Goal: Task Accomplishment & Management: Manage account settings

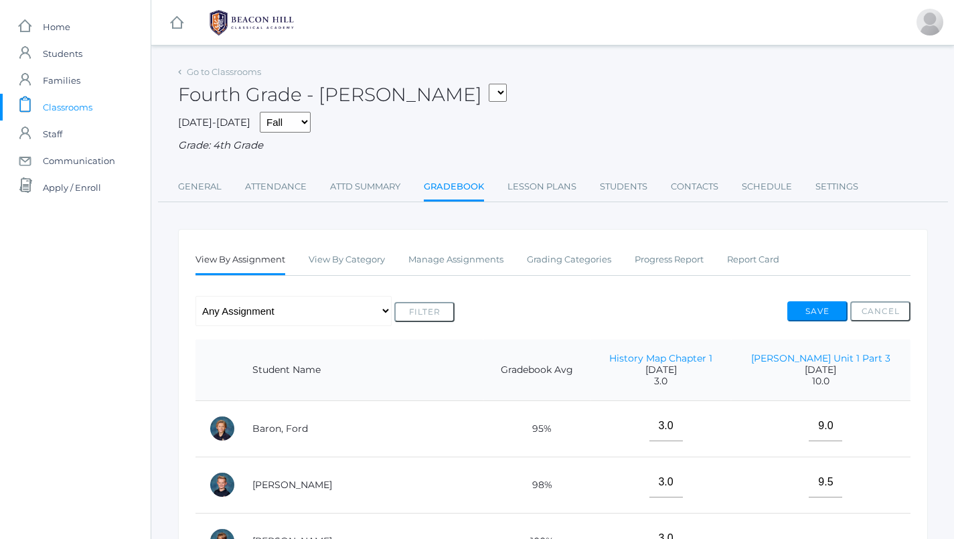
click at [84, 106] on span "Classrooms" at bounding box center [68, 107] width 50 height 27
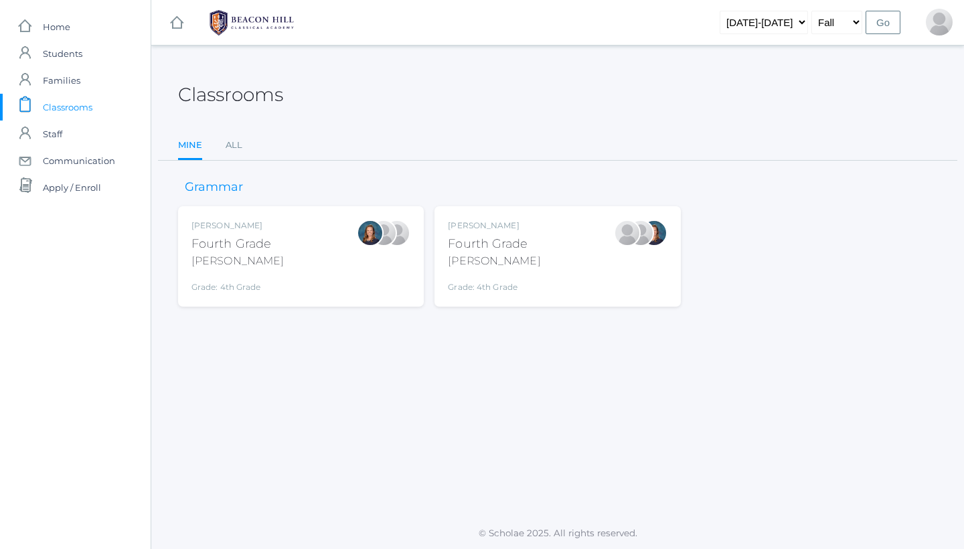
click at [307, 287] on div "Ellie Bradley Fourth Grade Bradley Grade: 4th Grade 04LA" at bounding box center [301, 256] width 246 height 100
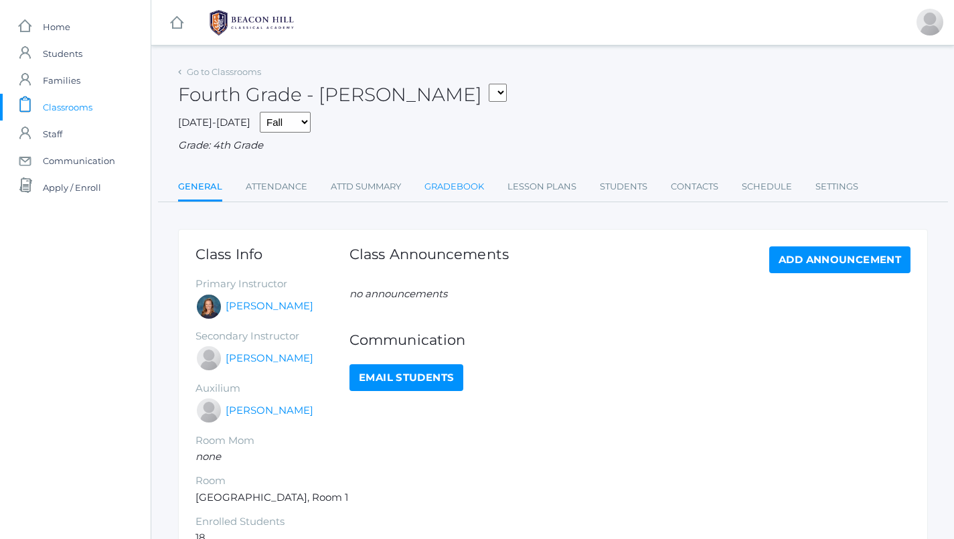
click at [459, 174] on link "Gradebook" at bounding box center [454, 186] width 60 height 27
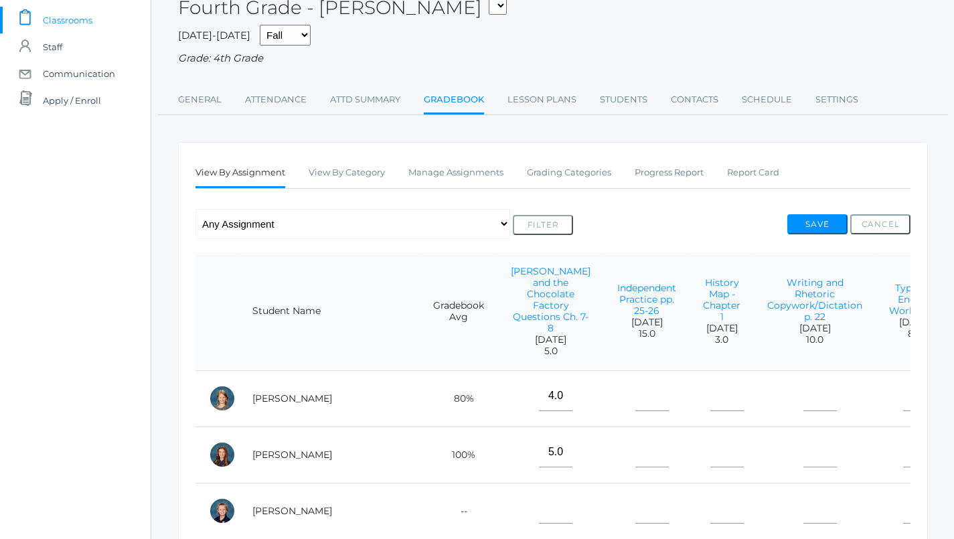
scroll to position [88, 0]
click at [470, 163] on link "Manage Assignments" at bounding box center [455, 171] width 95 height 27
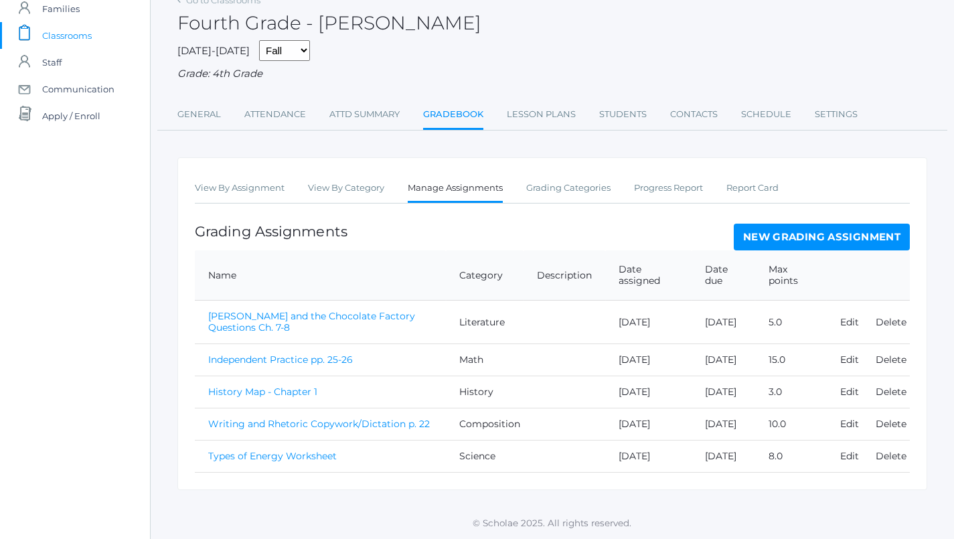
scroll to position [83, 1]
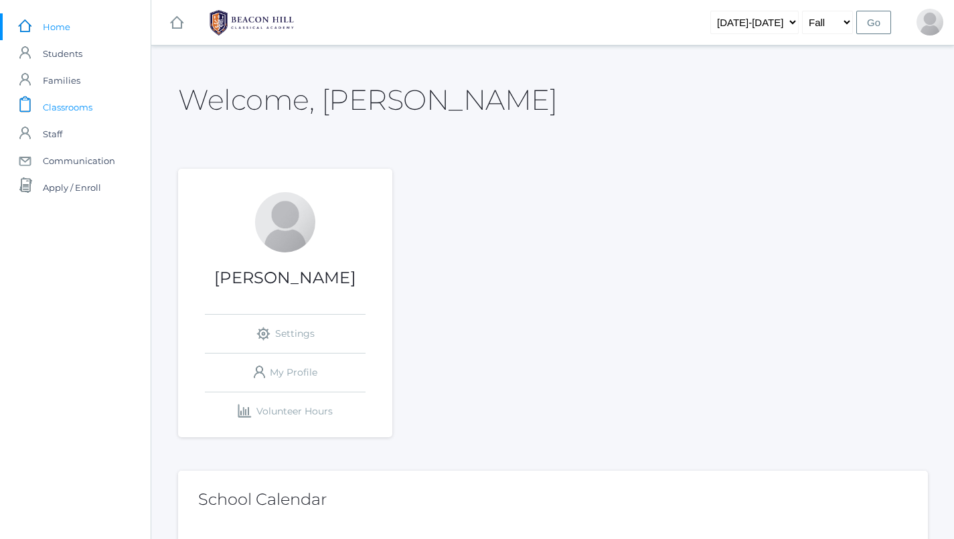
click at [72, 107] on span "Classrooms" at bounding box center [68, 107] width 50 height 27
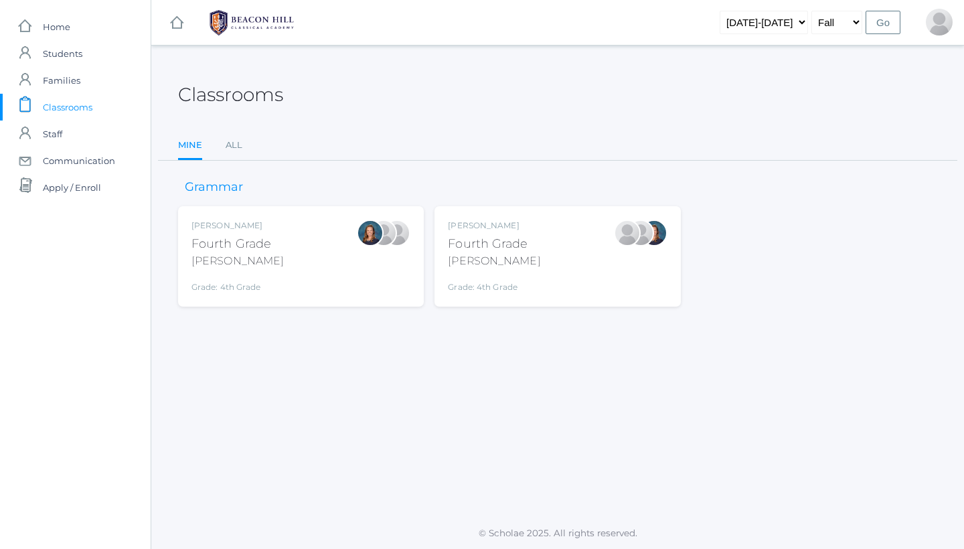
click at [523, 248] on div "Fourth Grade" at bounding box center [494, 244] width 92 height 18
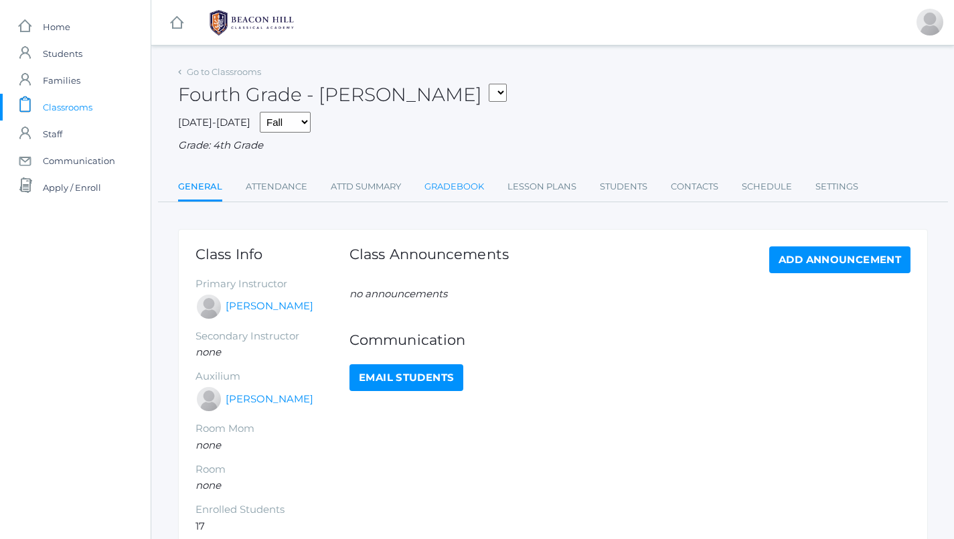
click at [470, 191] on link "Gradebook" at bounding box center [454, 186] width 60 height 27
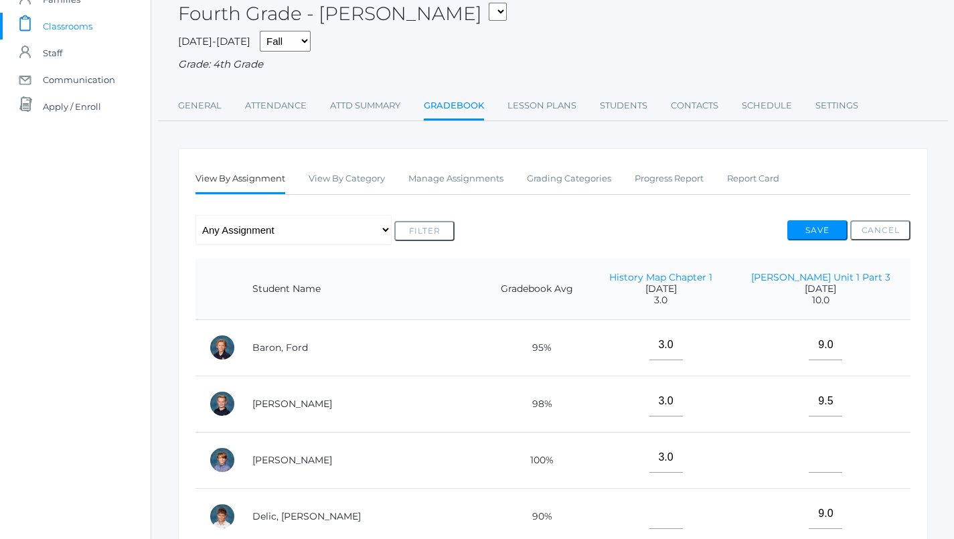
scroll to position [83, 0]
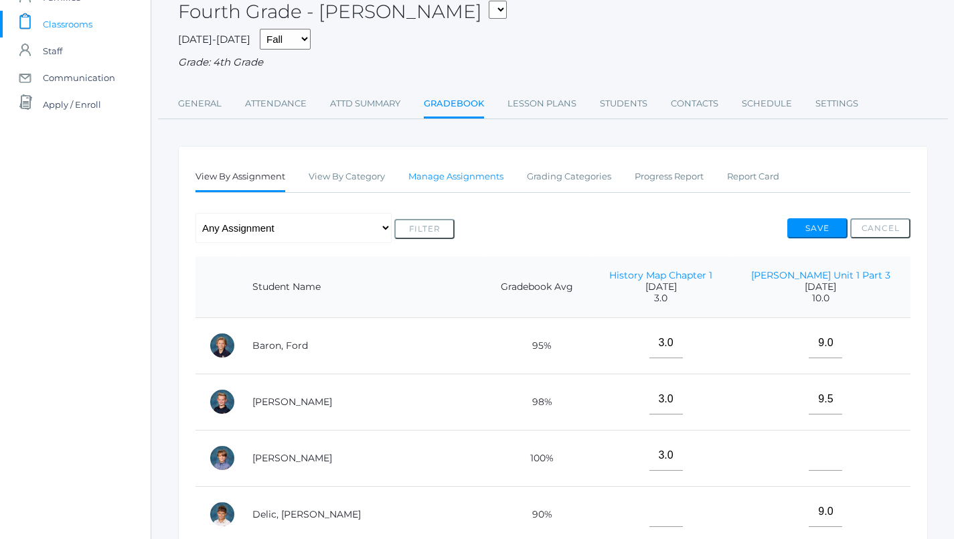
click at [459, 171] on link "Manage Assignments" at bounding box center [455, 176] width 95 height 27
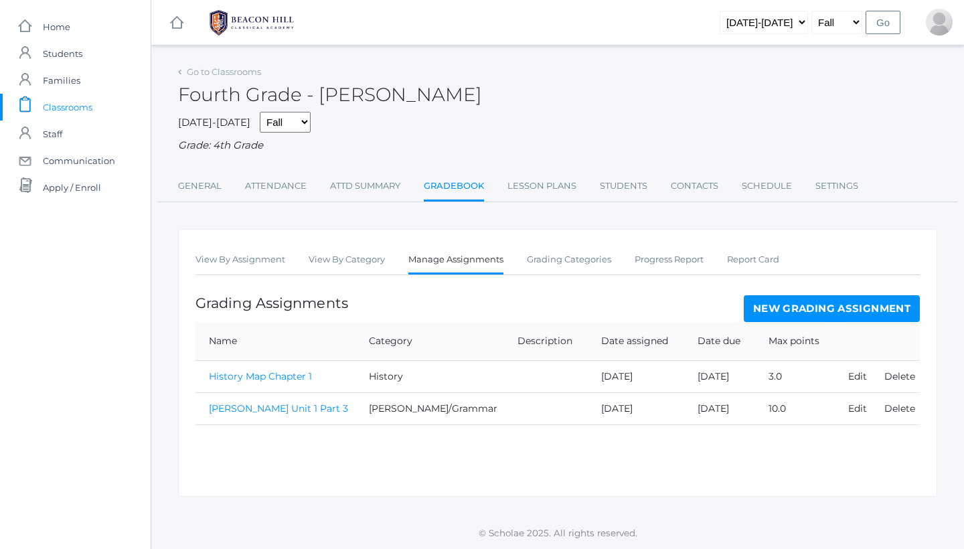
click at [775, 306] on link "New Grading Assignment" at bounding box center [832, 308] width 176 height 27
click at [269, 370] on link "History Map Chapter 1" at bounding box center [260, 376] width 103 height 12
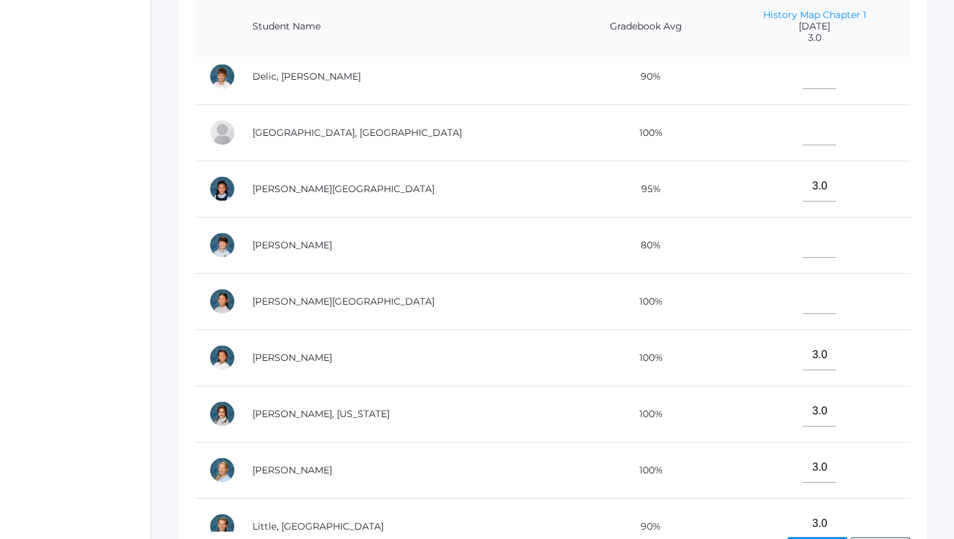
scroll to position [179, 0]
click at [803, 243] on input"] "text" at bounding box center [819, 241] width 33 height 30
type input"] "2"
click at [803, 297] on input"] "text" at bounding box center [819, 298] width 33 height 30
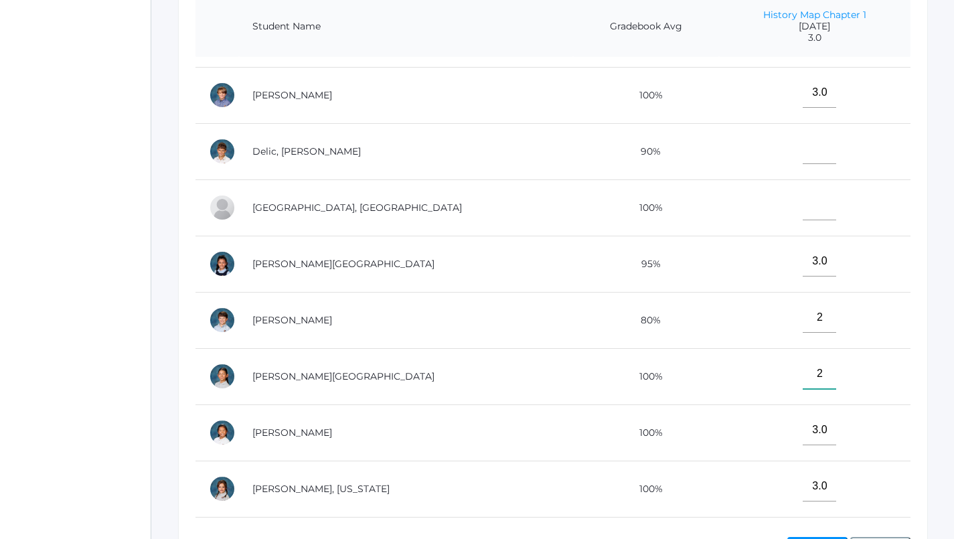
scroll to position [97, 0]
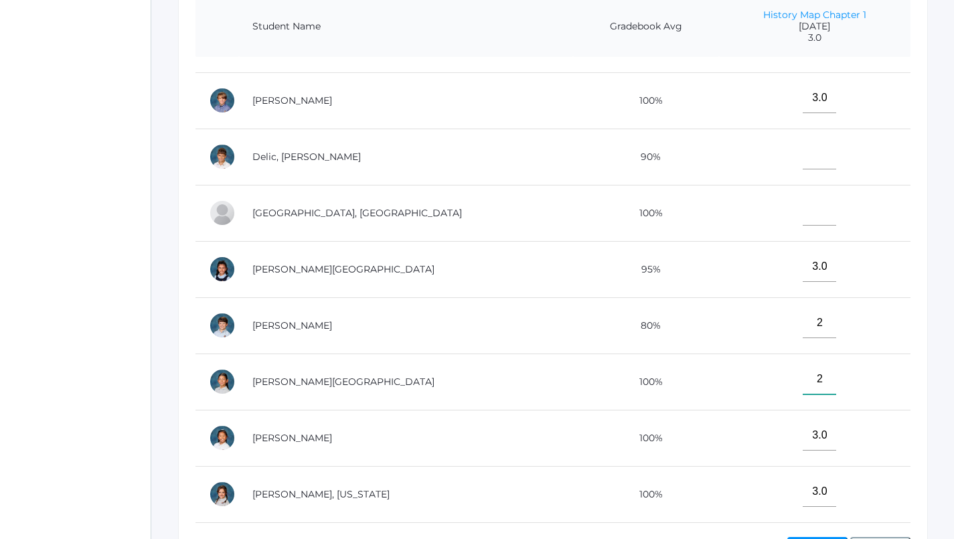
type input"] "2"
click at [803, 201] on input"] "text" at bounding box center [819, 211] width 33 height 30
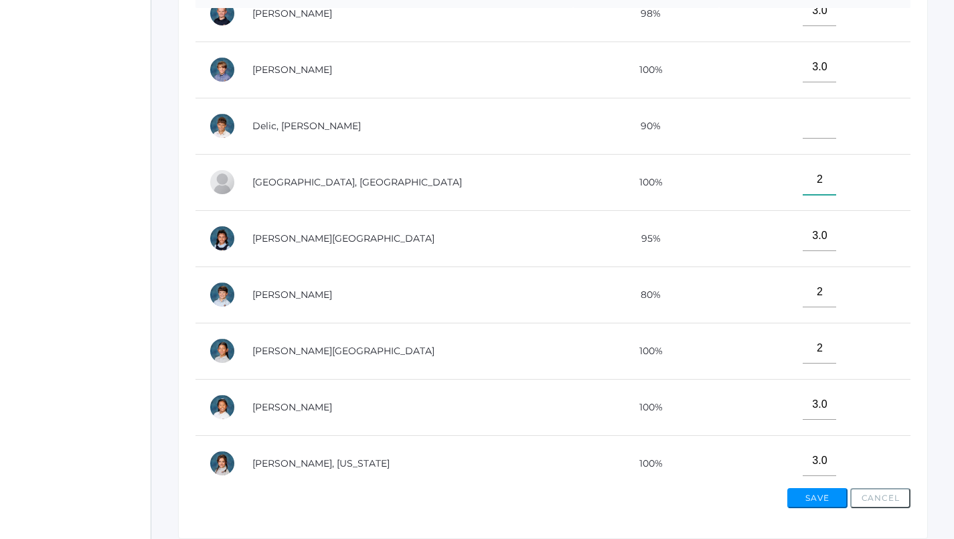
scroll to position [423, 0]
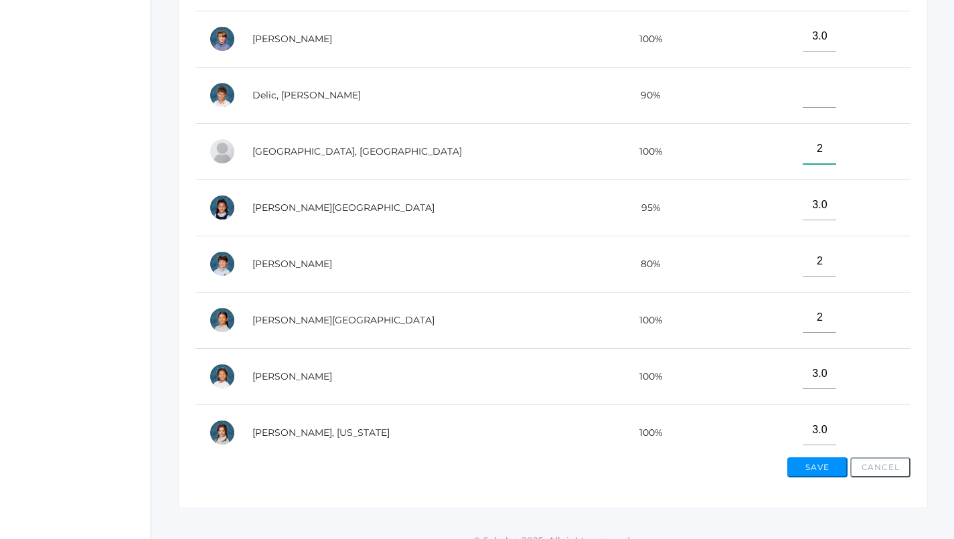
type input"] "2"
click at [818, 458] on button "Save" at bounding box center [817, 467] width 60 height 20
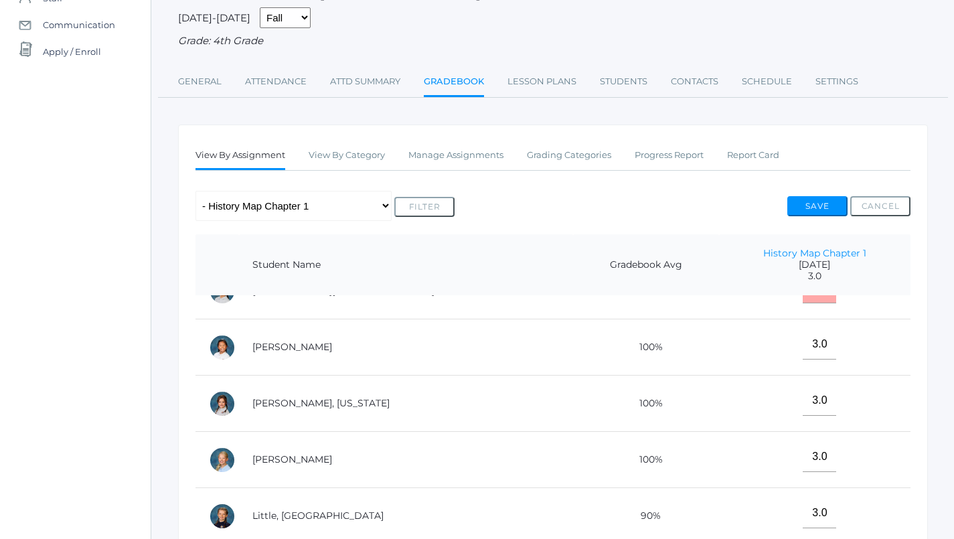
scroll to position [457, 0]
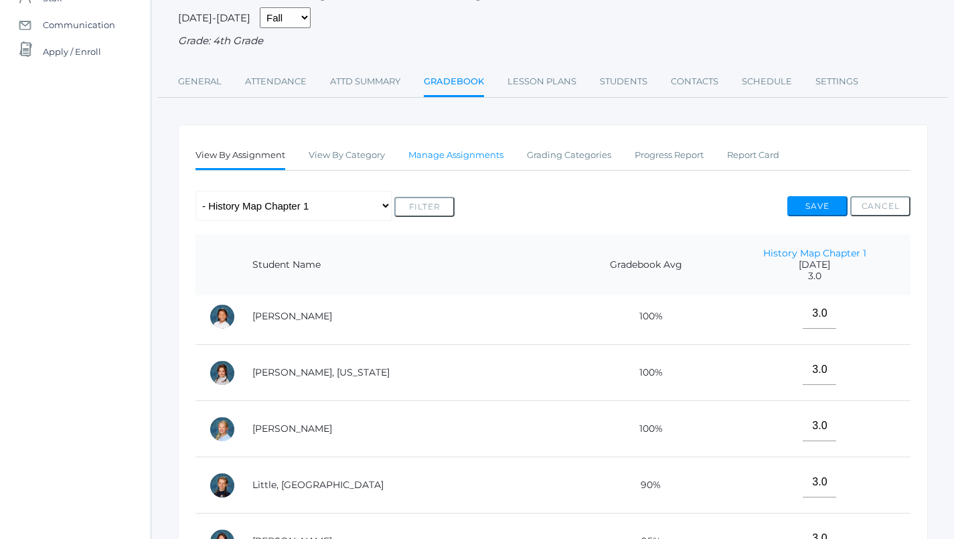
click at [459, 152] on link "Manage Assignments" at bounding box center [455, 155] width 95 height 27
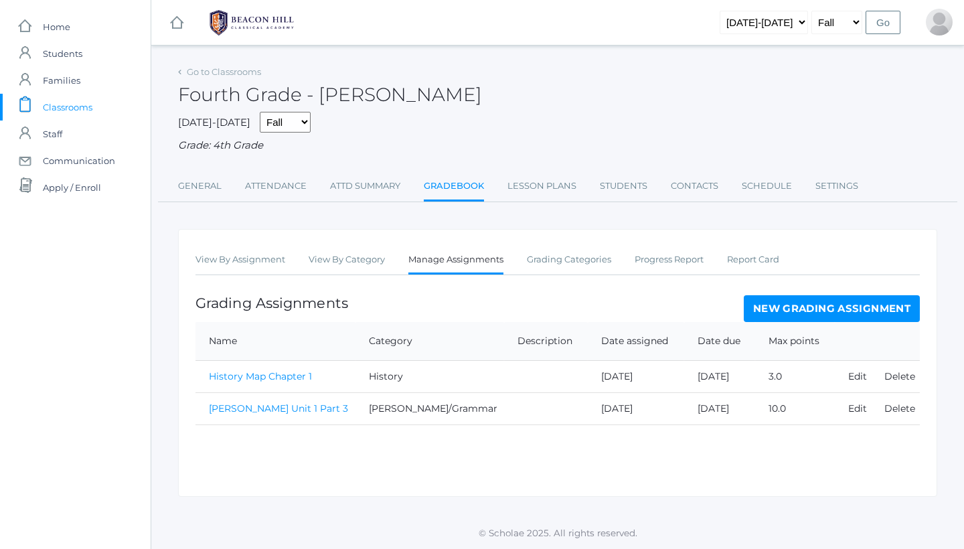
click at [761, 309] on link "New Grading Assignment" at bounding box center [832, 308] width 176 height 27
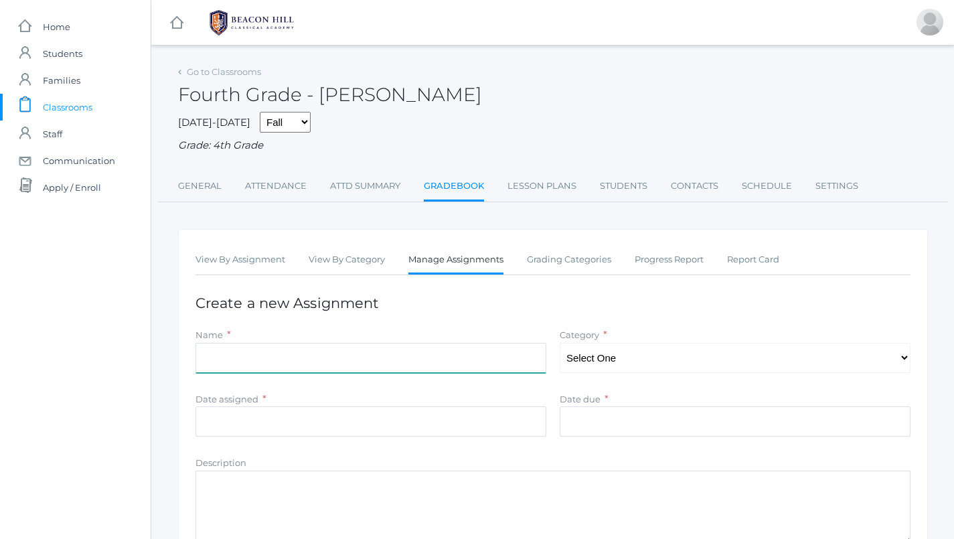
click at [402, 354] on input "Name" at bounding box center [371, 358] width 351 height 30
type input "History Map Chapter 2"
select select "1070"
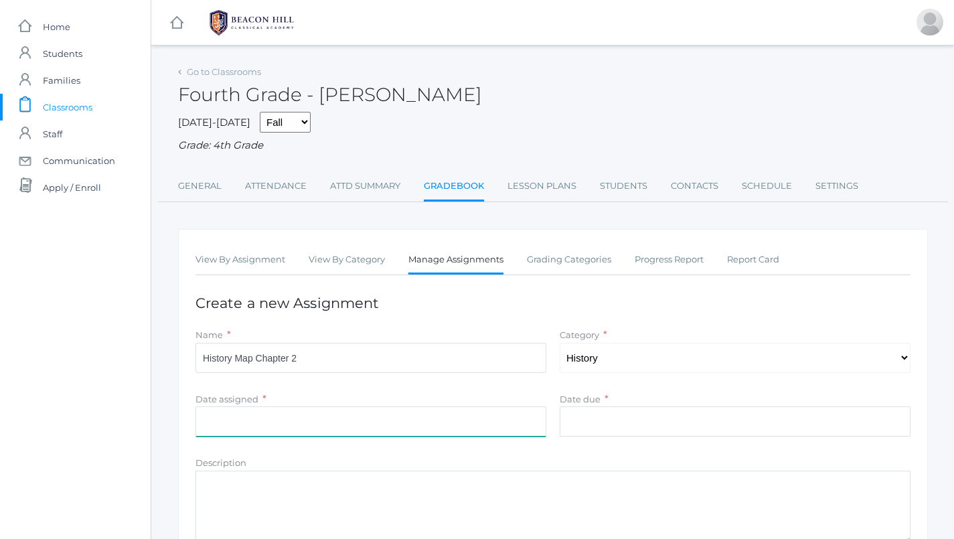
click at [433, 425] on input "Date assigned" at bounding box center [371, 421] width 351 height 30
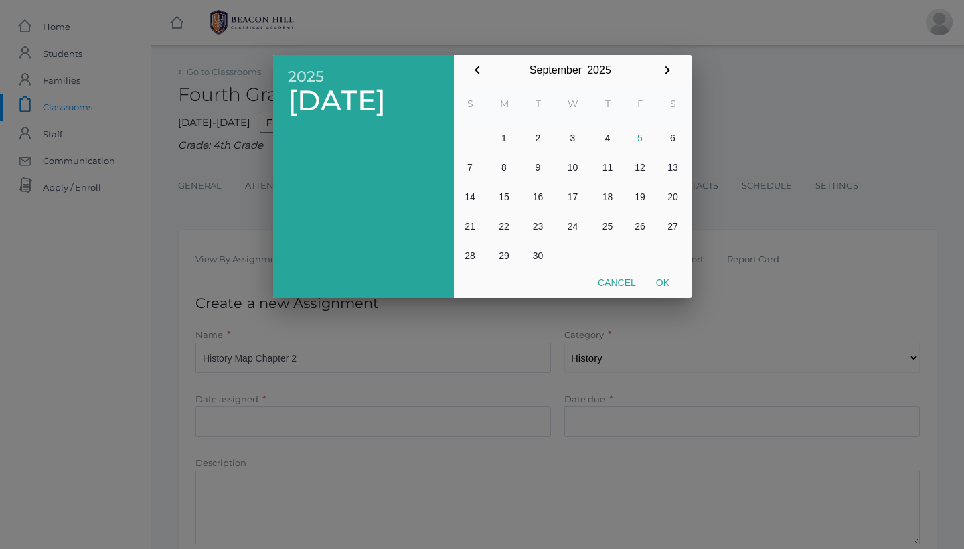
click at [607, 141] on button "4" at bounding box center [608, 137] width 32 height 29
click at [657, 274] on button "Ok" at bounding box center [662, 282] width 33 height 24
type input "[DATE]"
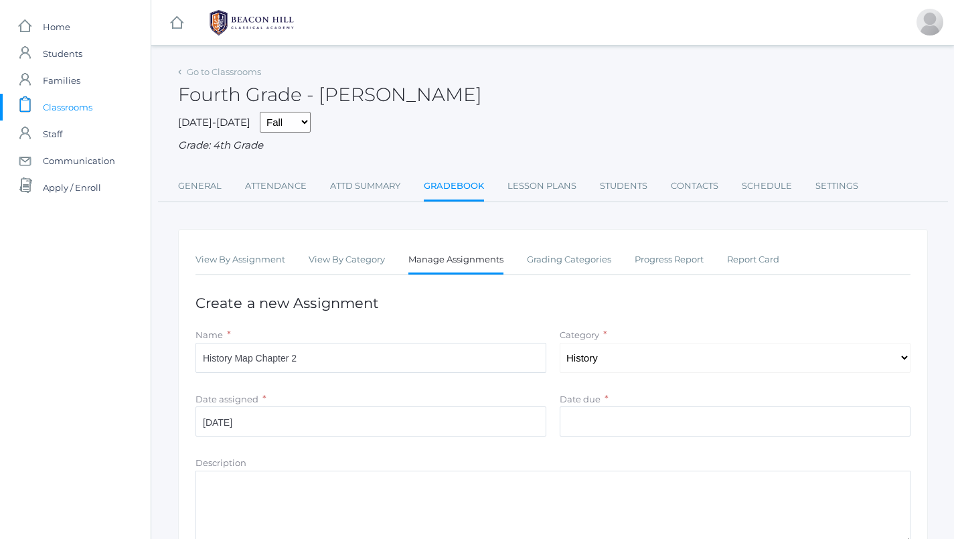
click at [625, 392] on div "Date due *" at bounding box center [735, 399] width 351 height 15
click at [625, 406] on input "Date due" at bounding box center [735, 421] width 351 height 30
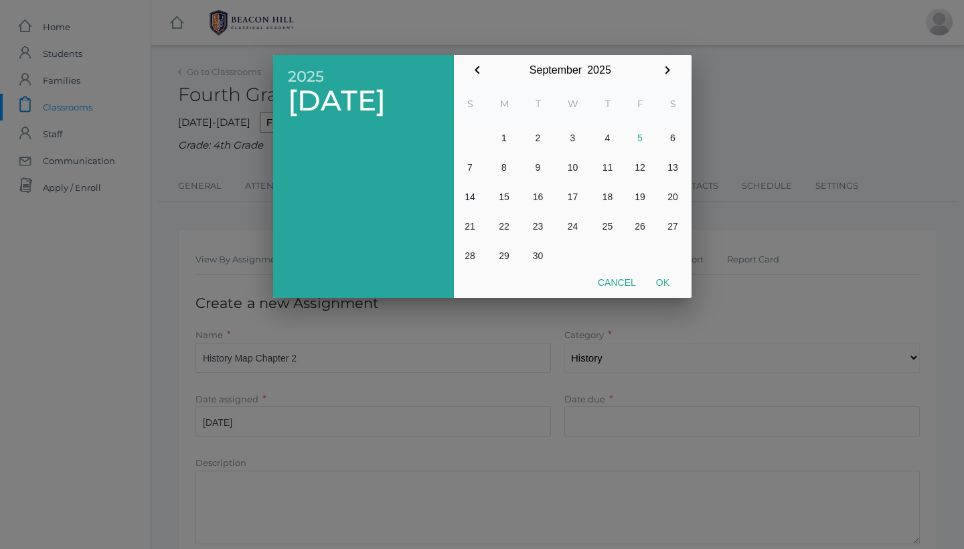
click at [611, 137] on button "4" at bounding box center [608, 137] width 32 height 29
click at [664, 279] on button "Ok" at bounding box center [662, 282] width 33 height 24
type input "[DATE]"
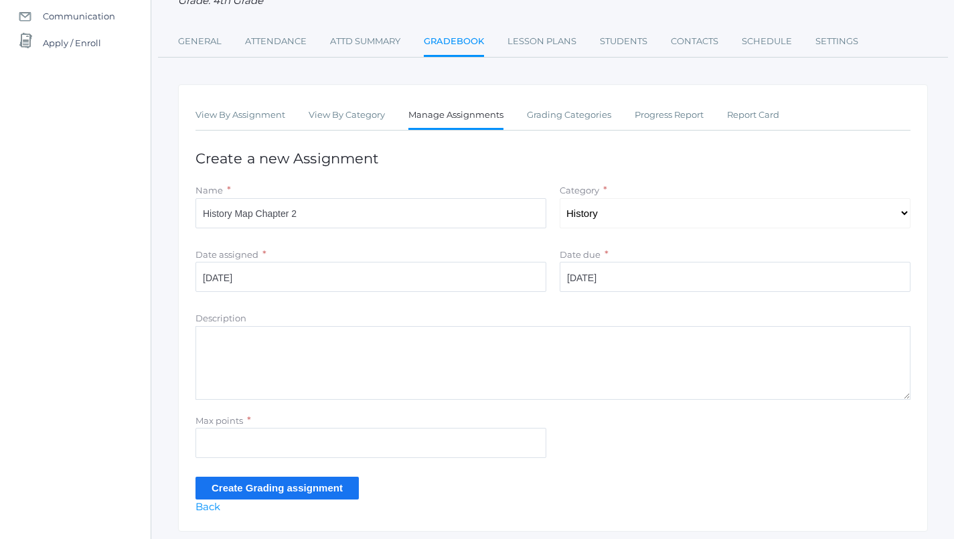
scroll to position [147, 0]
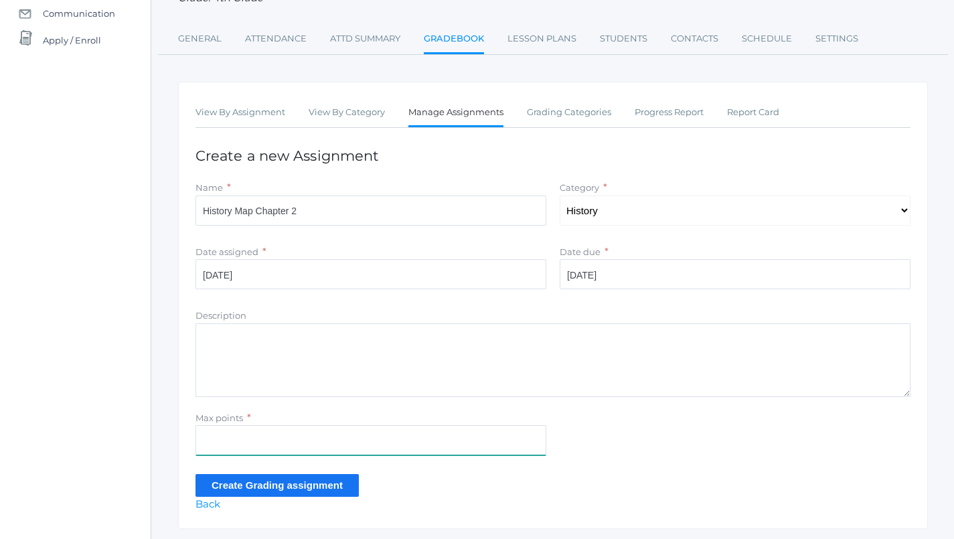
click at [400, 439] on input "Max points" at bounding box center [371, 440] width 351 height 30
type input "4"
click at [276, 474] on input "Create Grading assignment" at bounding box center [277, 485] width 163 height 22
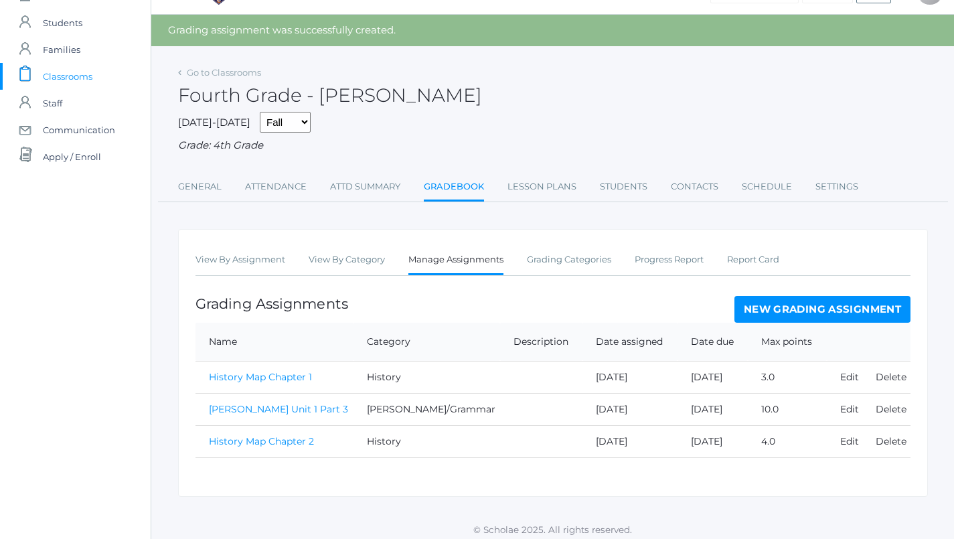
scroll to position [30, 0]
click at [301, 437] on link "History Map Chapter 2" at bounding box center [261, 442] width 105 height 12
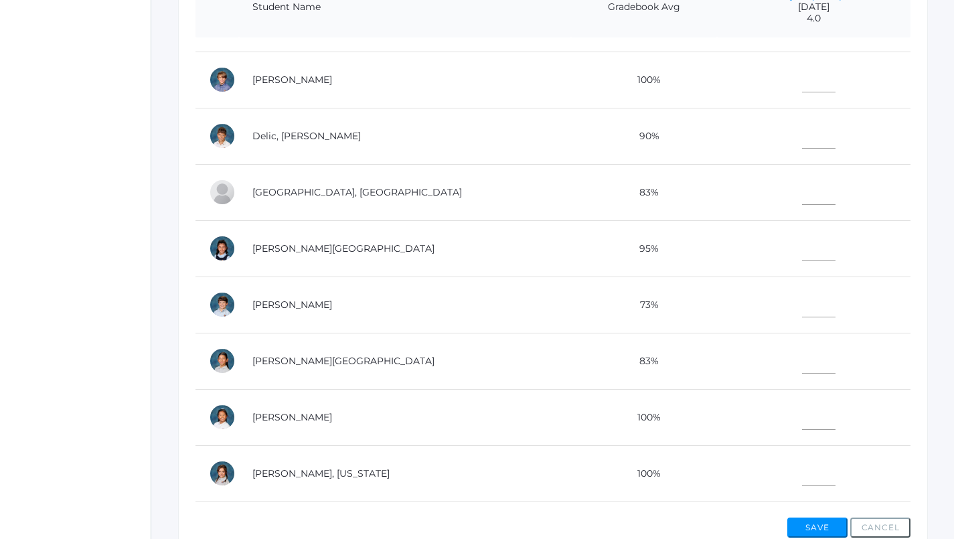
scroll to position [101, 0]
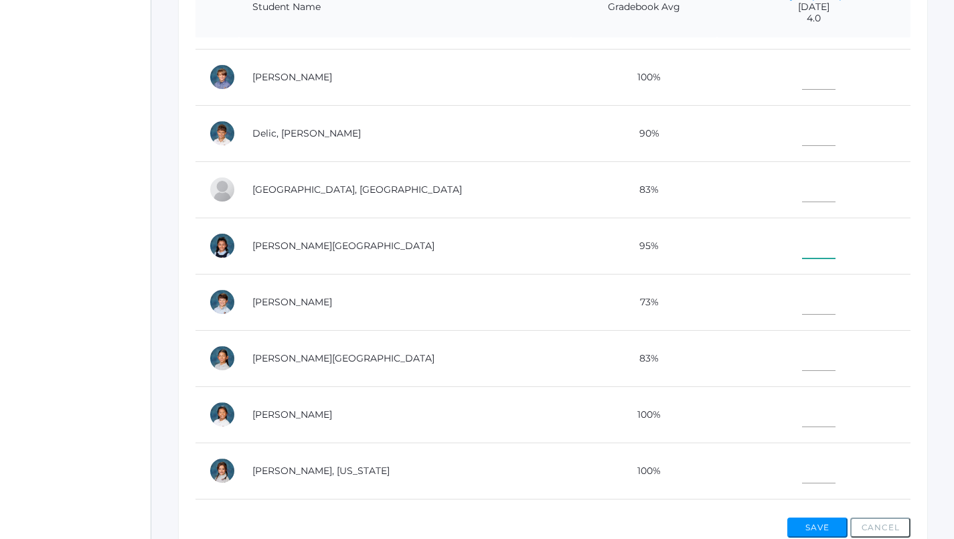
click at [802, 243] on input"] "text" at bounding box center [818, 243] width 33 height 30
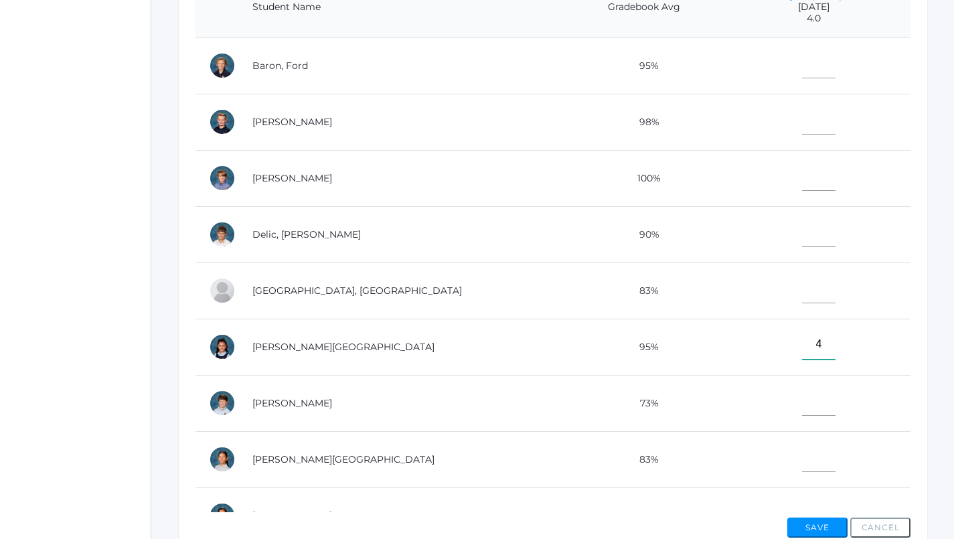
scroll to position [0, 0]
type input"] "4"
click at [802, 57] on input"] "text" at bounding box center [818, 63] width 33 height 30
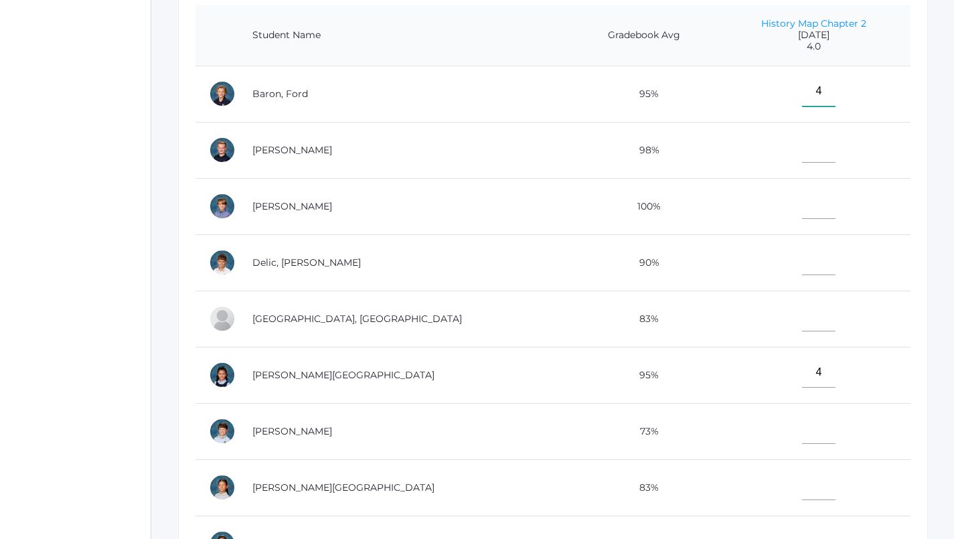
scroll to position [334, 0]
type input"] "4"
click at [802, 146] on input"] "text" at bounding box center [818, 148] width 33 height 30
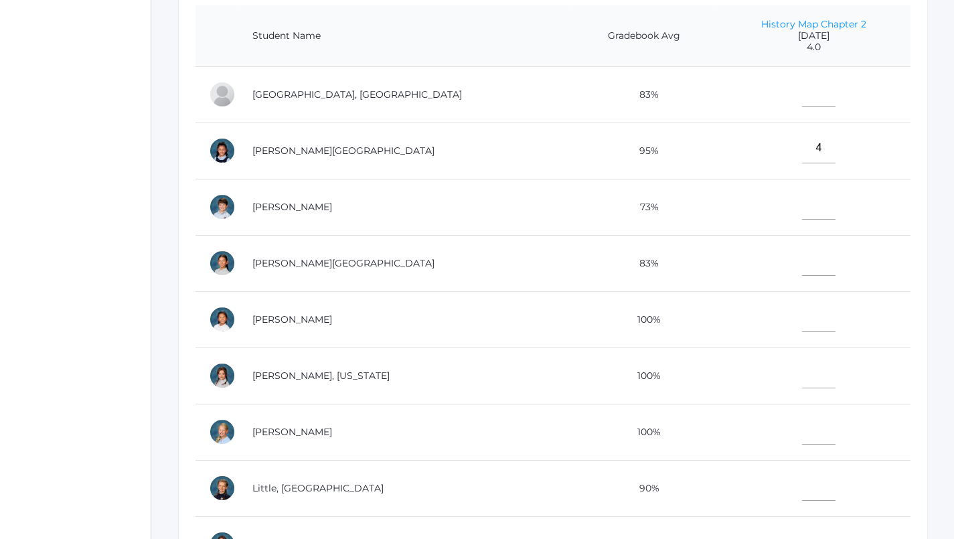
scroll to position [266, 0]
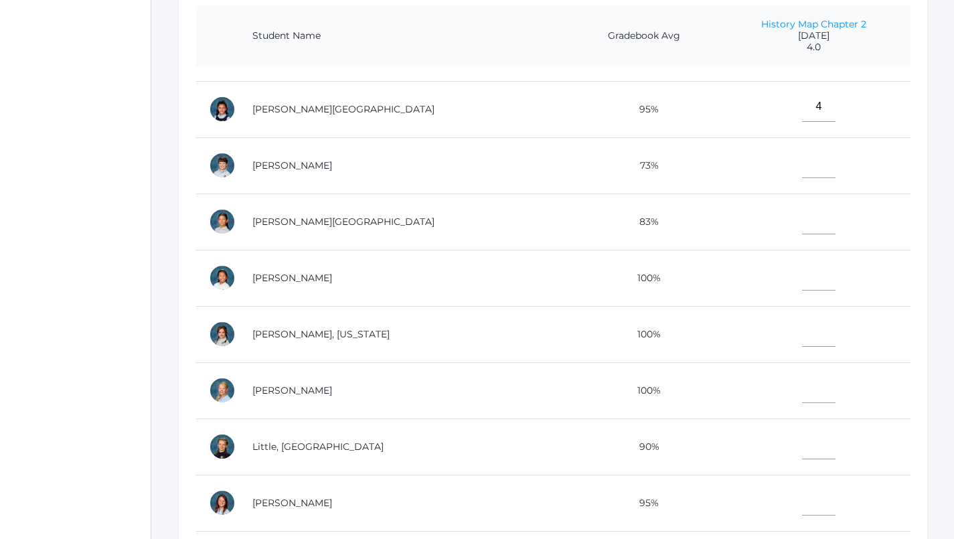
type input"] "4"
click at [802, 280] on input"] "text" at bounding box center [818, 275] width 33 height 30
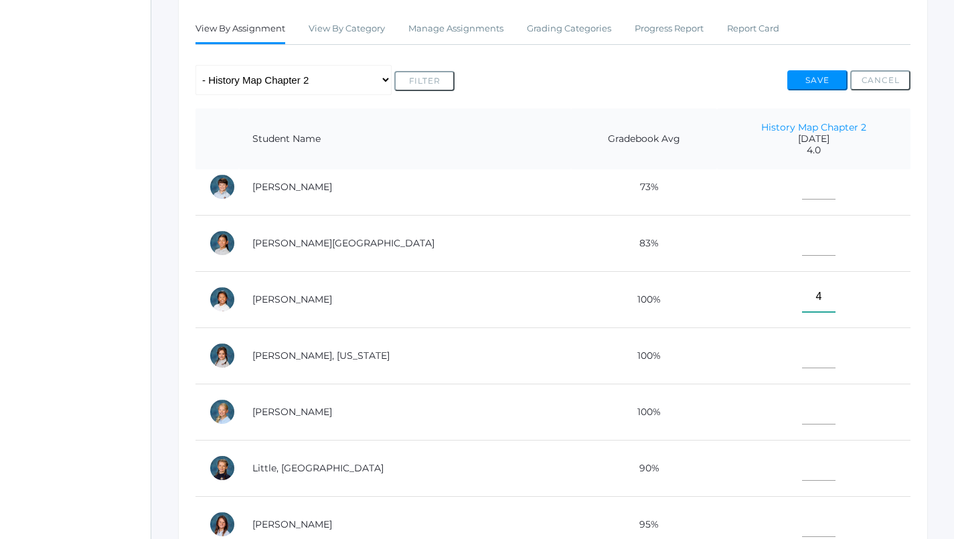
scroll to position [384, 0]
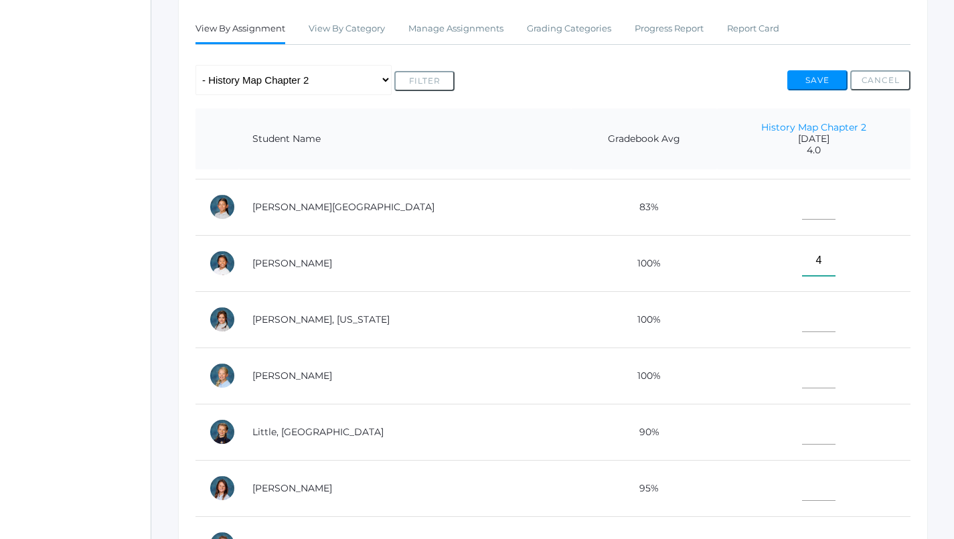
type input"] "4"
click at [802, 428] on input"] "text" at bounding box center [818, 429] width 33 height 30
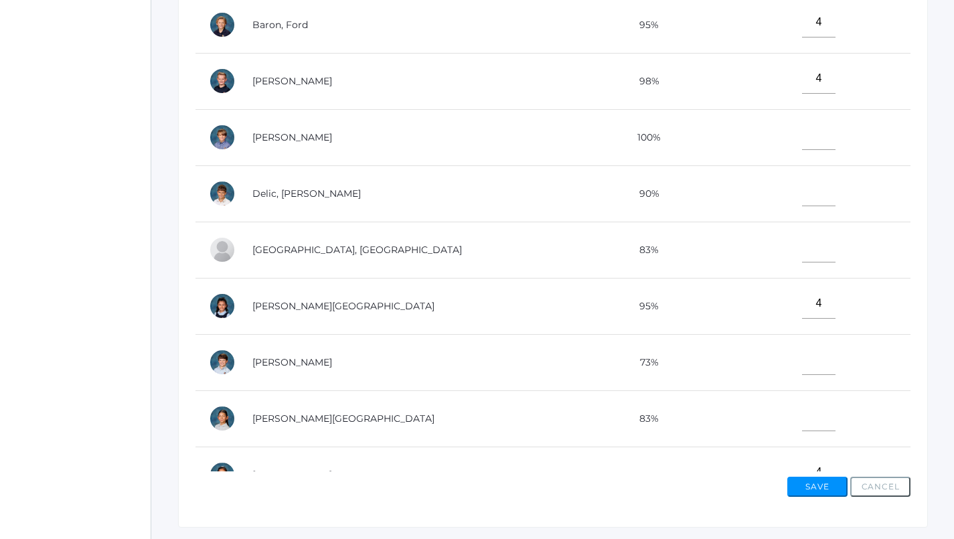
scroll to position [0, 0]
type input"] "4"
click at [802, 136] on input"] "text" at bounding box center [818, 135] width 33 height 30
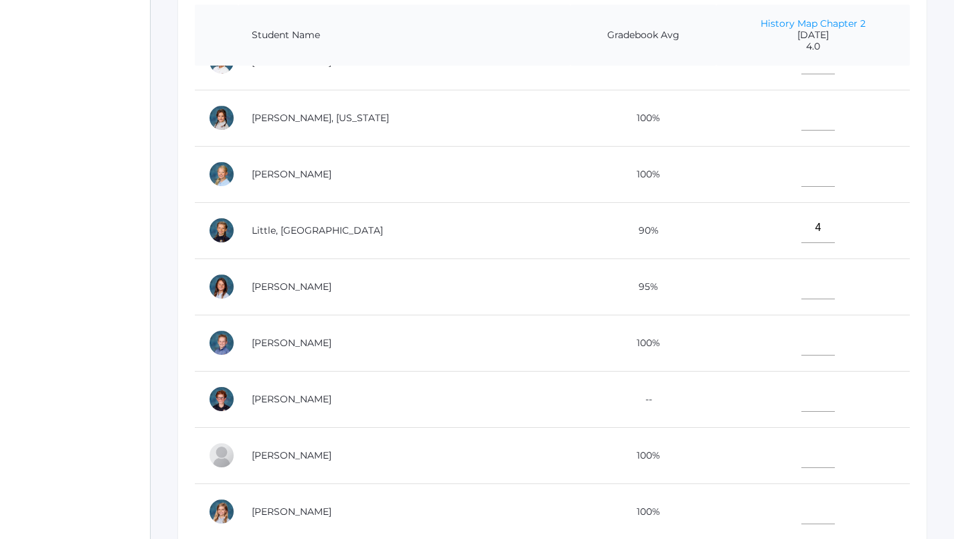
scroll to position [425, 0]
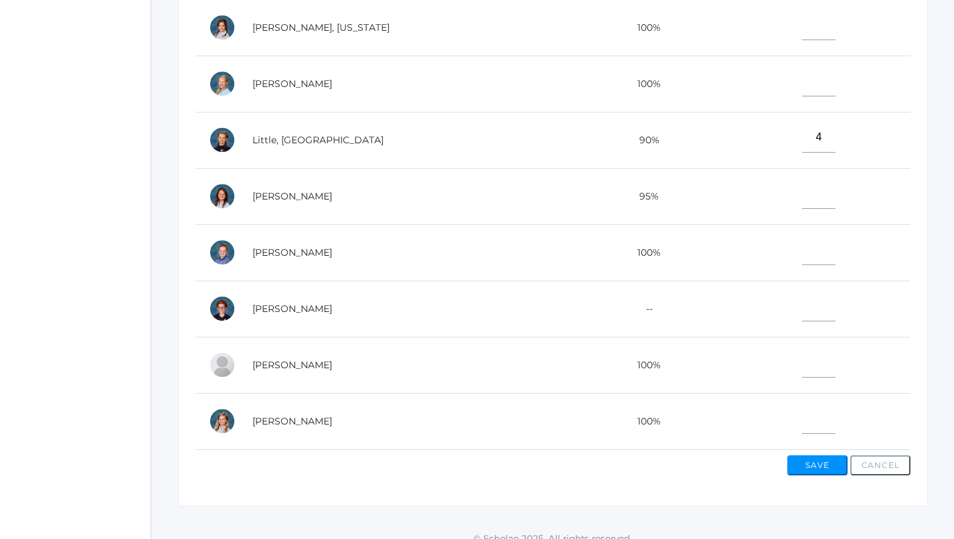
type input"] "4"
click at [802, 235] on input"] "text" at bounding box center [818, 250] width 33 height 30
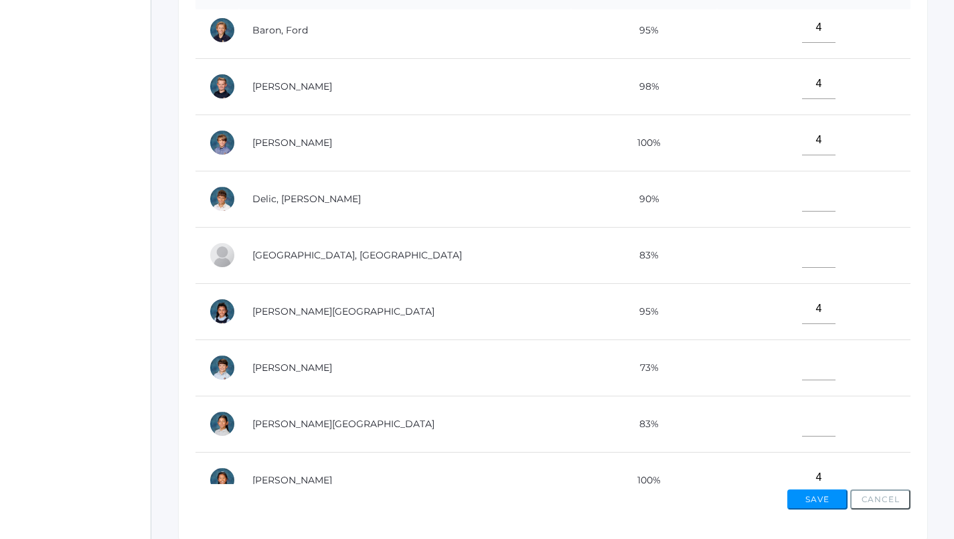
scroll to position [7, 0]
type input"] "4"
click at [802, 197] on input"] "text" at bounding box center [818, 197] width 33 height 30
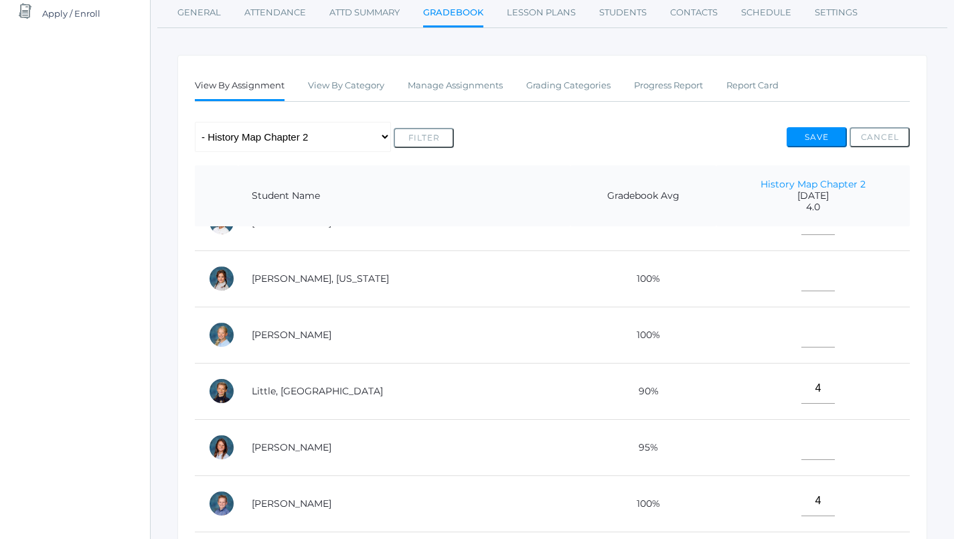
scroll to position [0, 0]
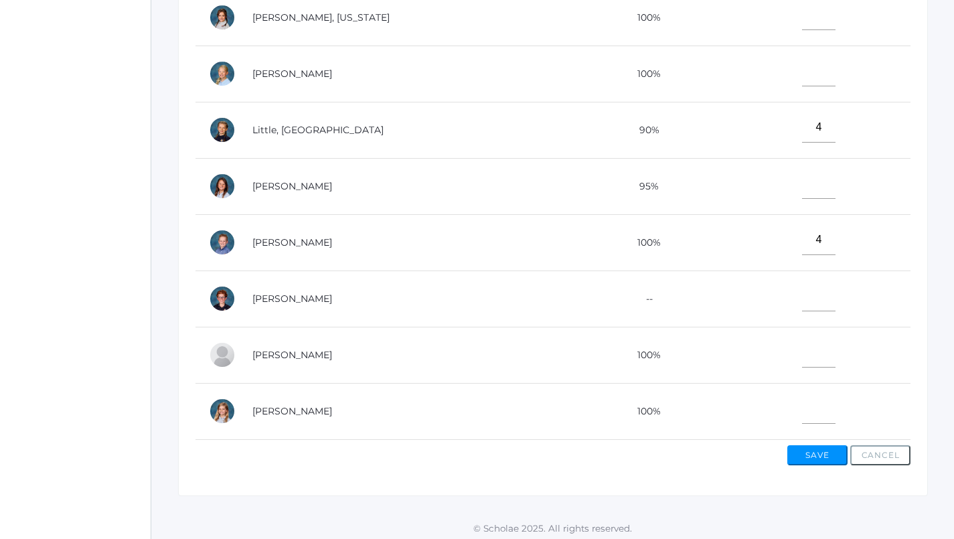
type input"] "4"
click at [802, 349] on input"] "text" at bounding box center [818, 352] width 33 height 30
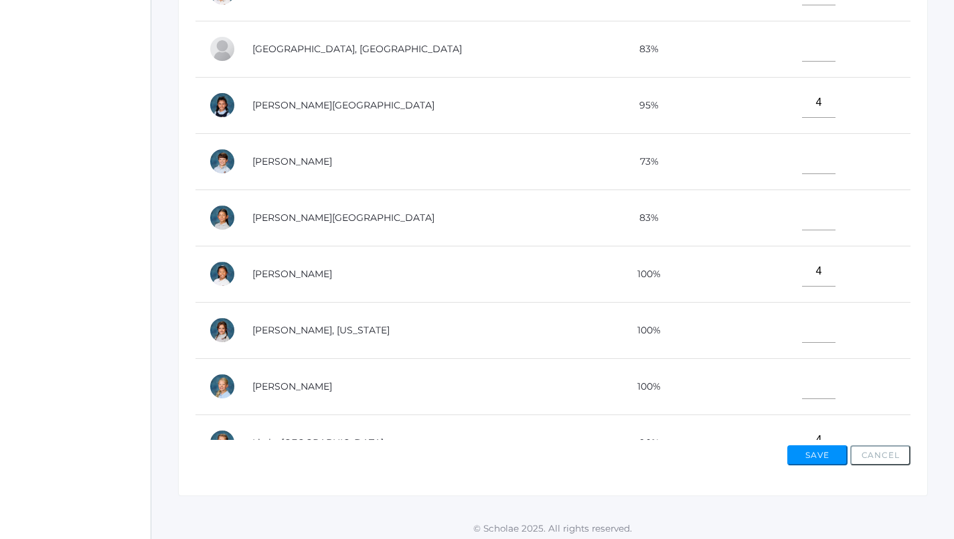
type input"] "4"
click at [802, 212] on input"] "text" at bounding box center [818, 215] width 33 height 30
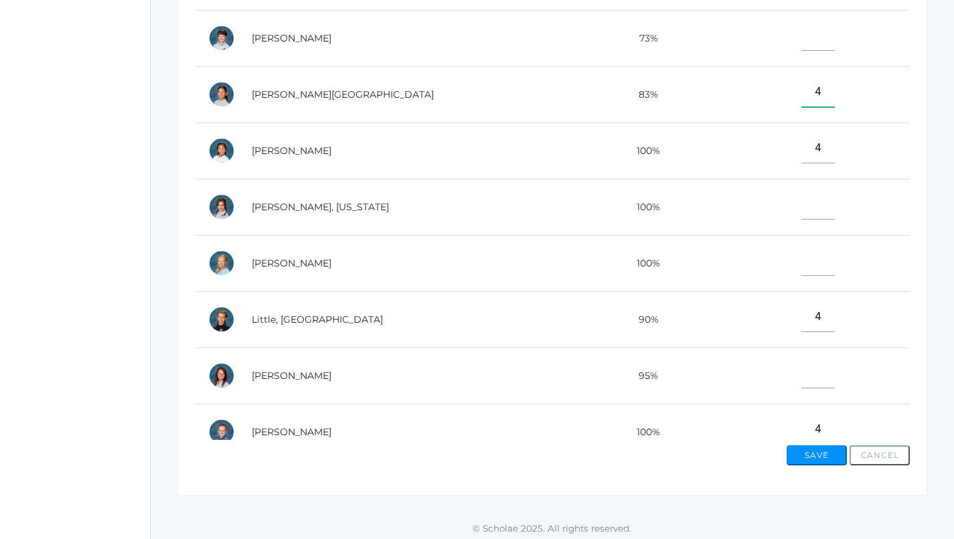
type input"] "4"
click at [801, 200] on input"] "text" at bounding box center [817, 204] width 33 height 30
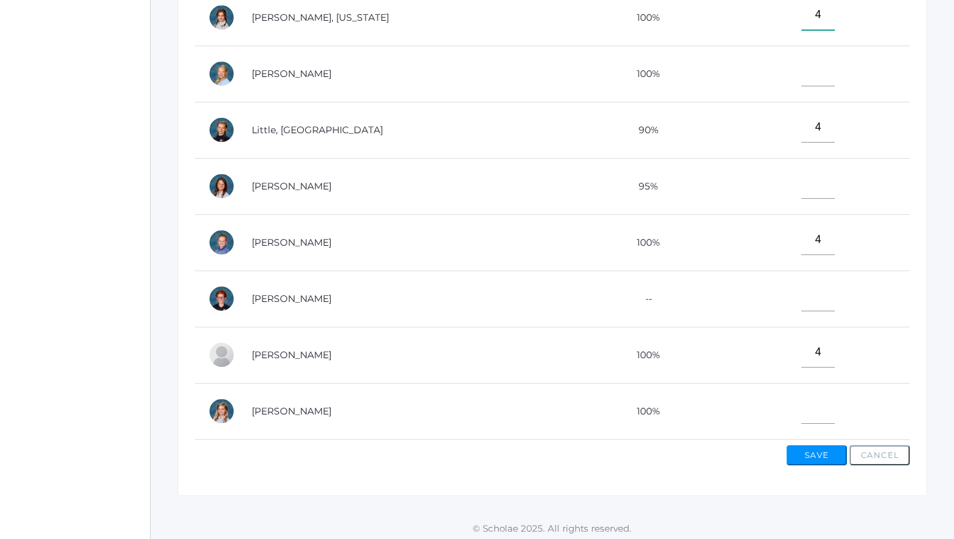
type input"] "4"
click at [801, 169] on input"] "text" at bounding box center [817, 184] width 33 height 30
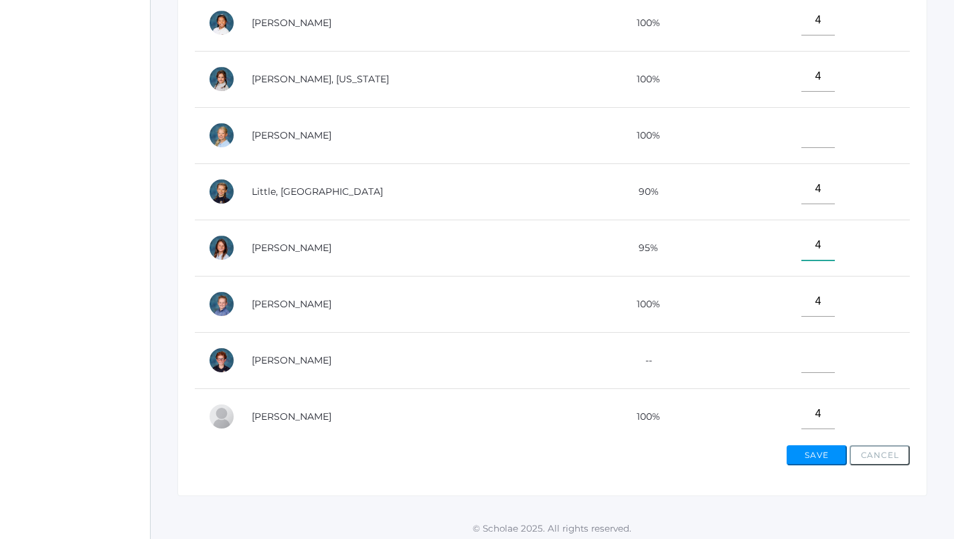
type input"] "4"
click at [801, 138] on input"] "text" at bounding box center [817, 133] width 33 height 30
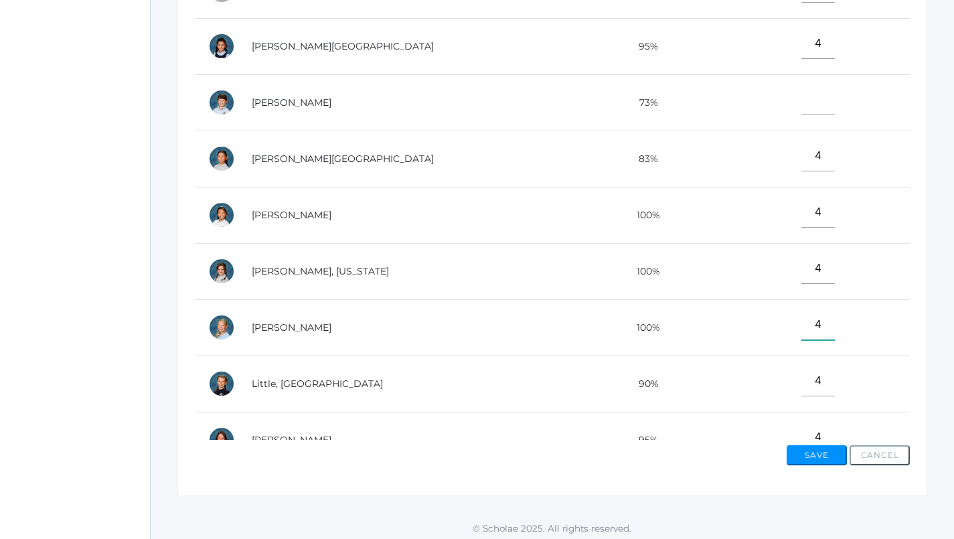
type input"] "4"
click at [801, 98] on input"] "text" at bounding box center [817, 100] width 33 height 30
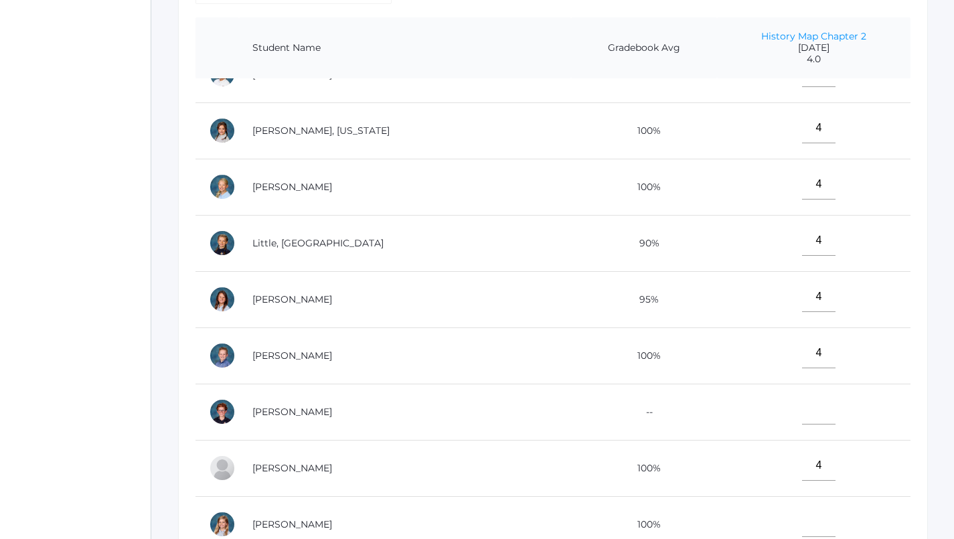
scroll to position [341, 0]
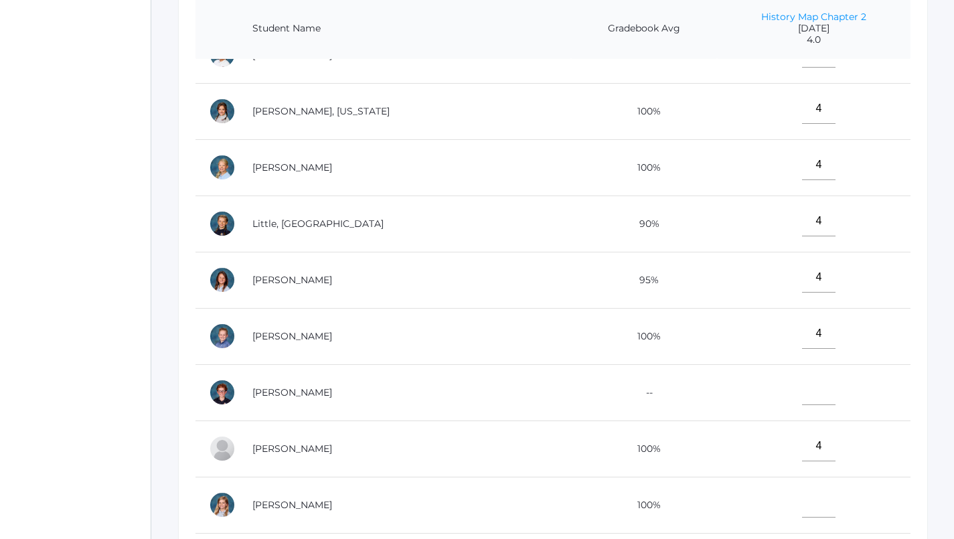
type input"] "4"
click at [802, 384] on input"] "text" at bounding box center [818, 390] width 33 height 30
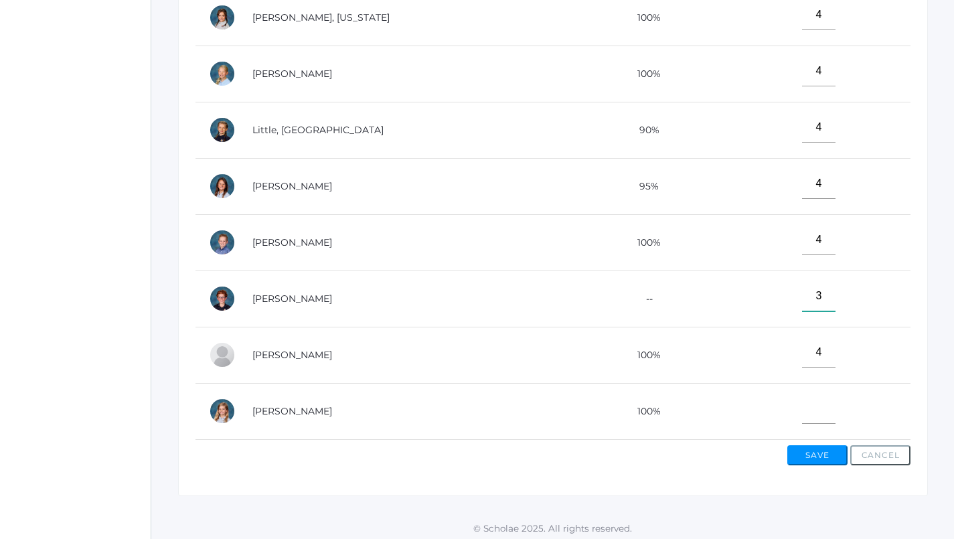
scroll to position [435, 0]
type input"] "3"
click at [819, 447] on button "Save" at bounding box center [817, 455] width 60 height 20
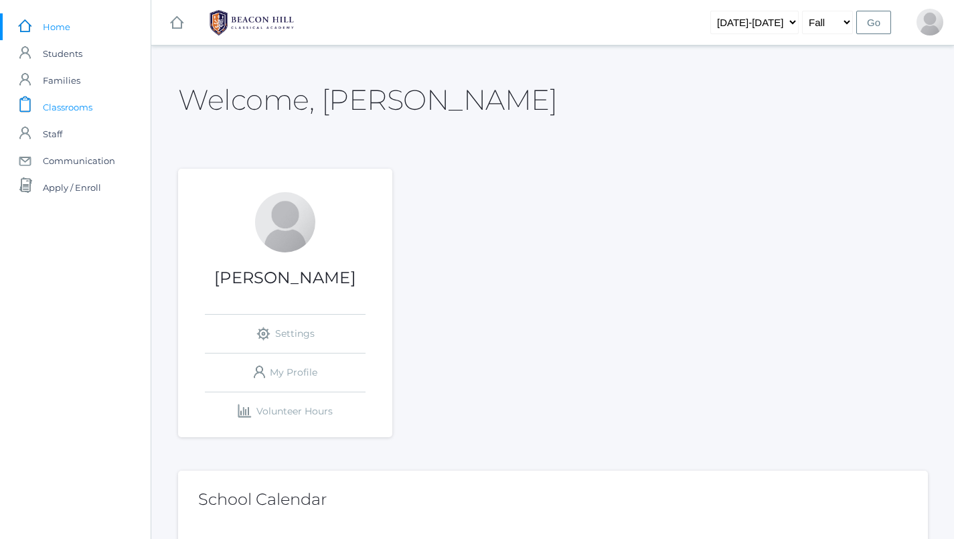
click at [47, 111] on span "Classrooms" at bounding box center [68, 107] width 50 height 27
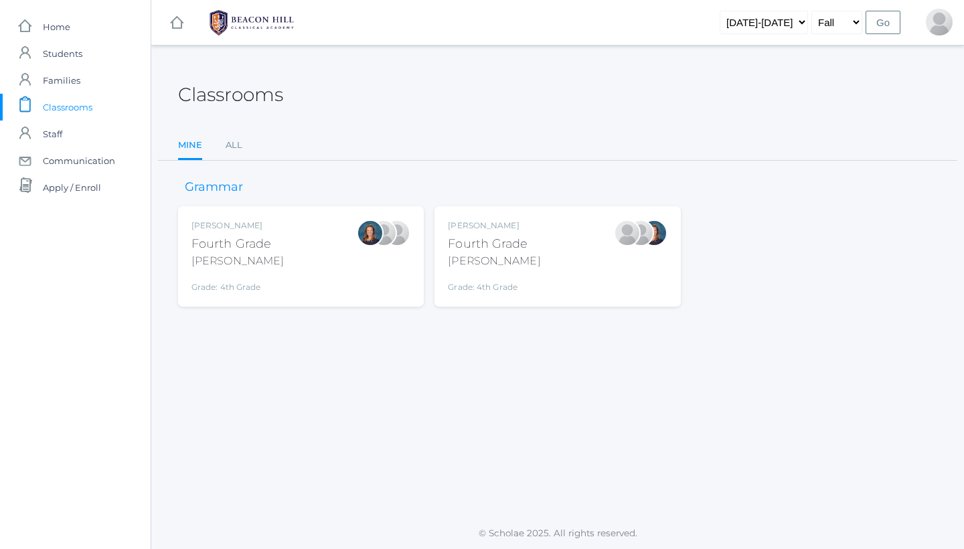
click at [533, 244] on div "[PERSON_NAME] Fourth Grade [PERSON_NAME] Grade: 4th Grade 04LA" at bounding box center [557, 257] width 219 height 74
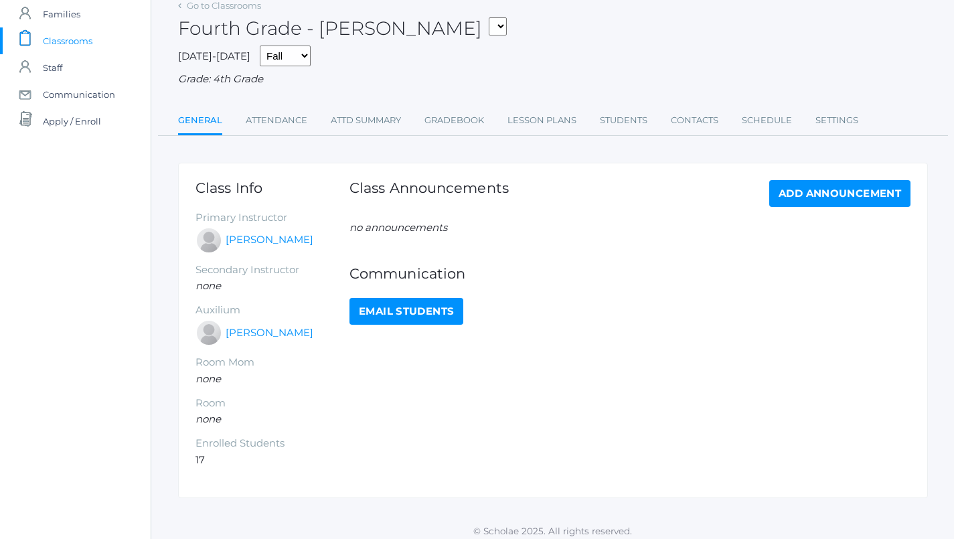
scroll to position [66, 0]
click at [540, 119] on link "Lesson Plans" at bounding box center [542, 121] width 69 height 27
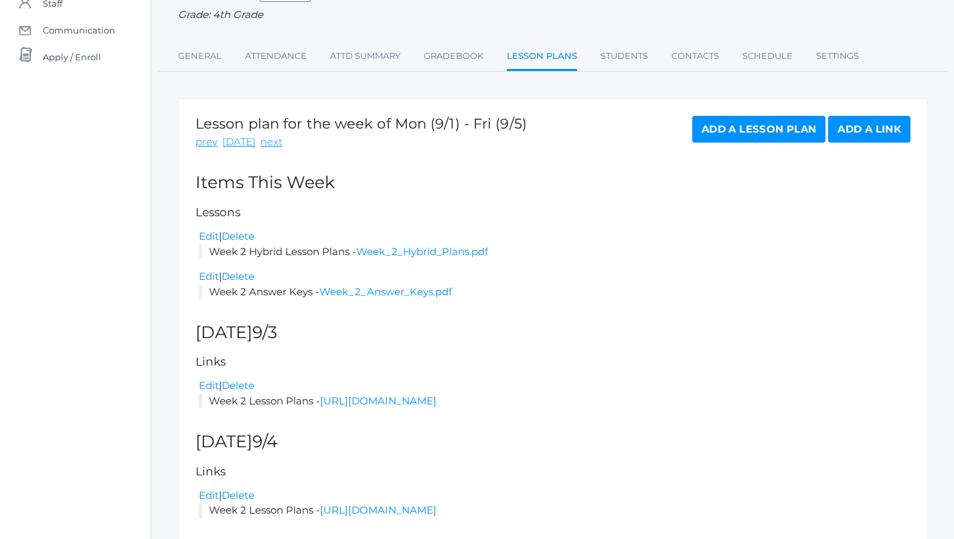
scroll to position [229, 0]
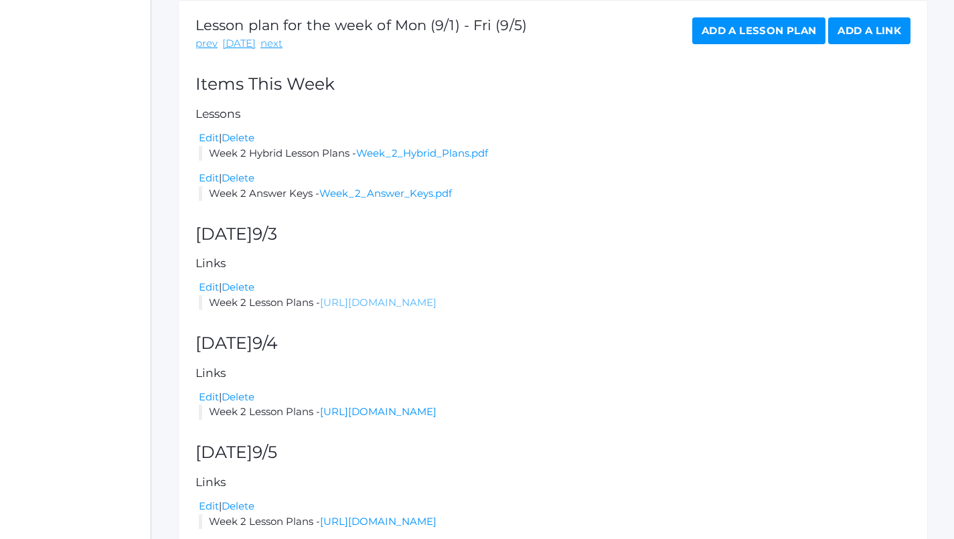
click at [437, 296] on link "[URL][DOMAIN_NAME]" at bounding box center [378, 302] width 116 height 13
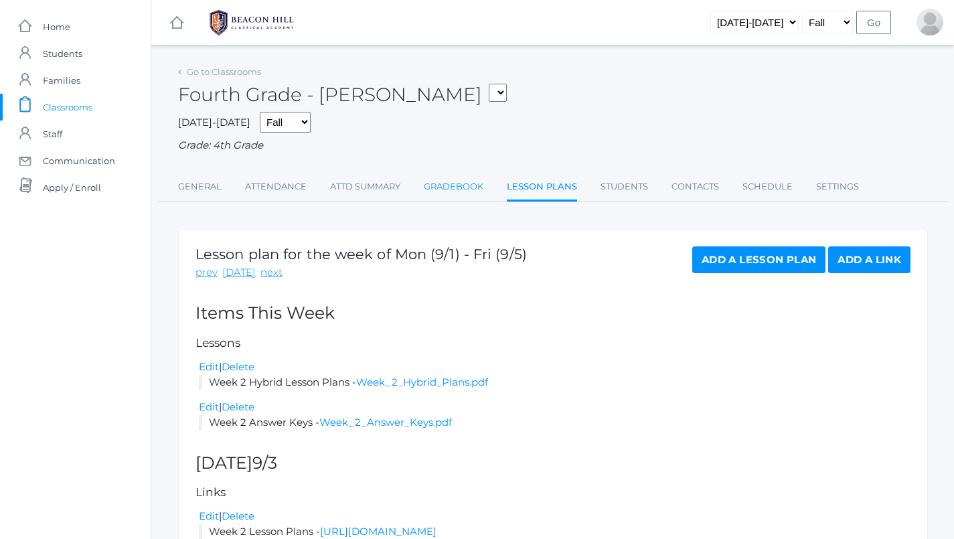
scroll to position [0, 0]
click at [433, 181] on link "Gradebook" at bounding box center [454, 186] width 60 height 27
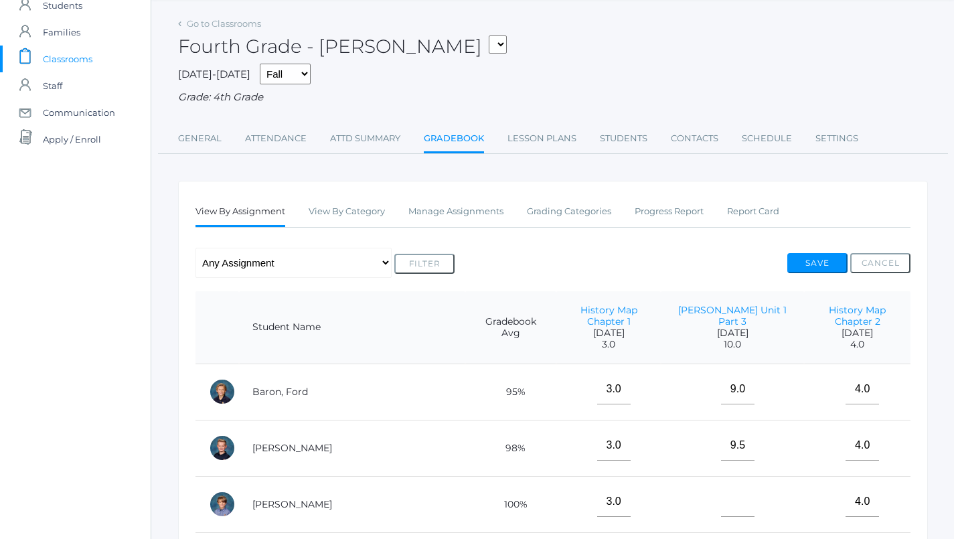
scroll to position [68, 0]
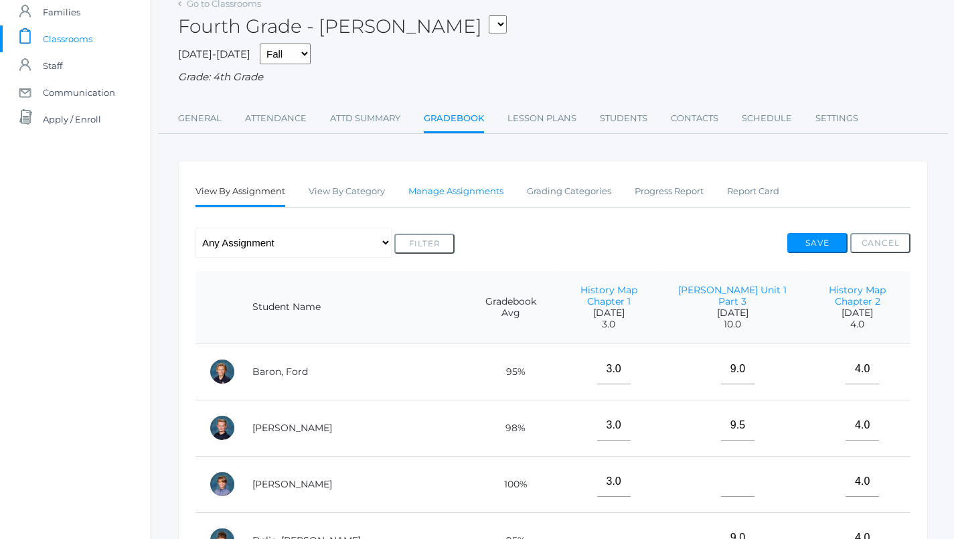
click at [445, 189] on link "Manage Assignments" at bounding box center [455, 191] width 95 height 27
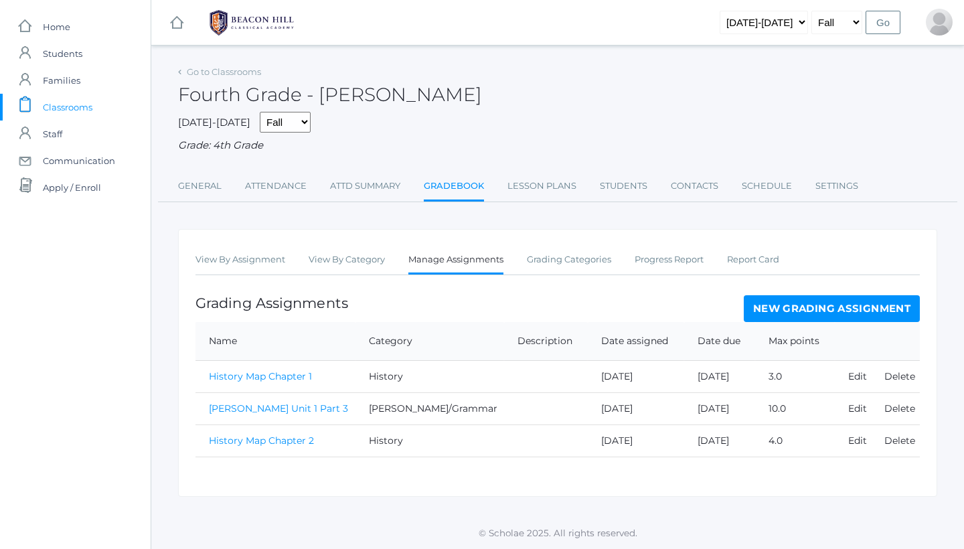
click at [279, 402] on link "[PERSON_NAME] Unit 1 Part 3" at bounding box center [278, 408] width 139 height 12
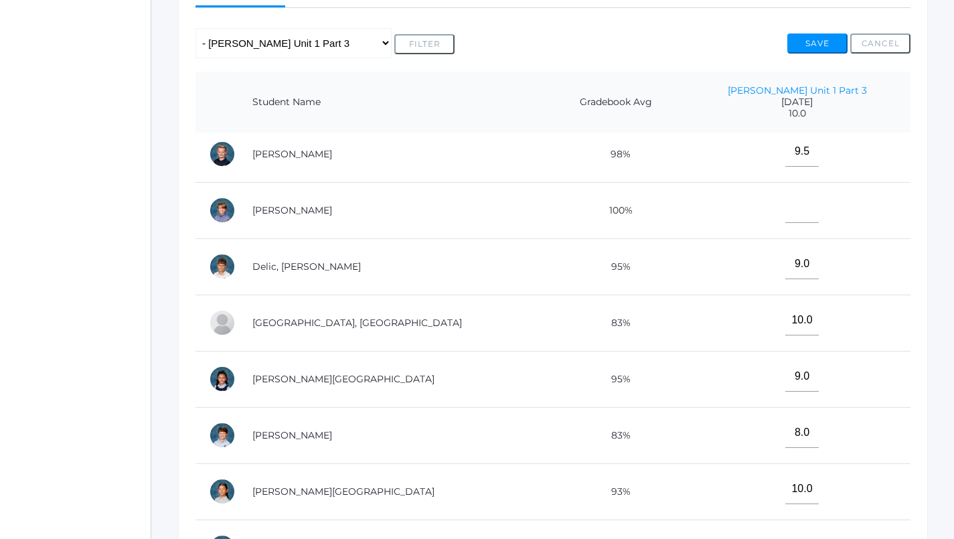
scroll to position [80, 0]
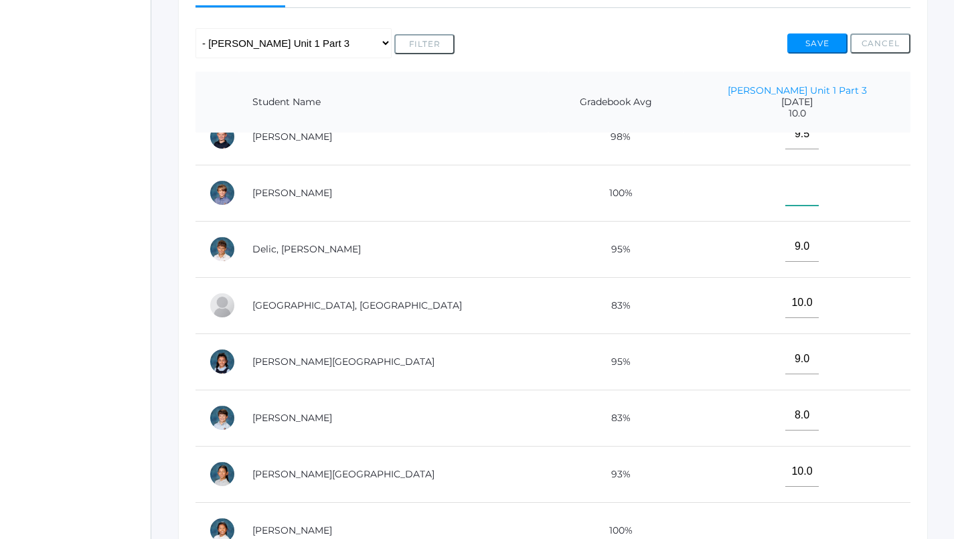
click at [802, 193] on input"] "text" at bounding box center [801, 190] width 33 height 30
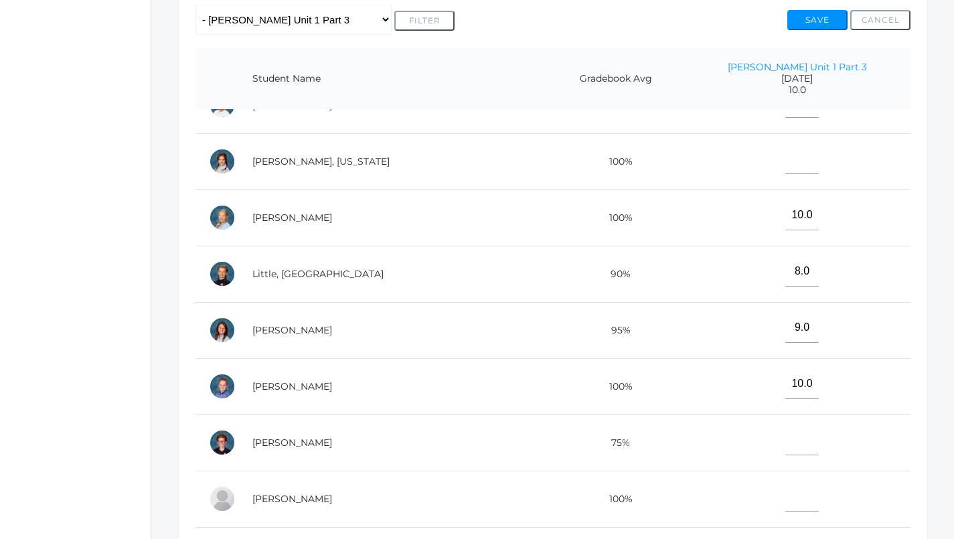
scroll to position [311, 0]
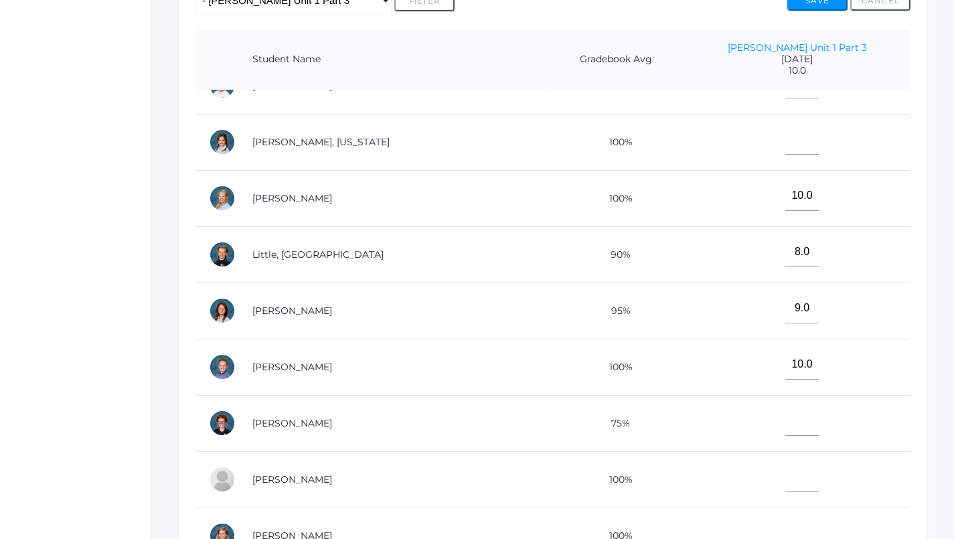
type input"] "10"
click at [801, 125] on input"] "text" at bounding box center [801, 140] width 33 height 30
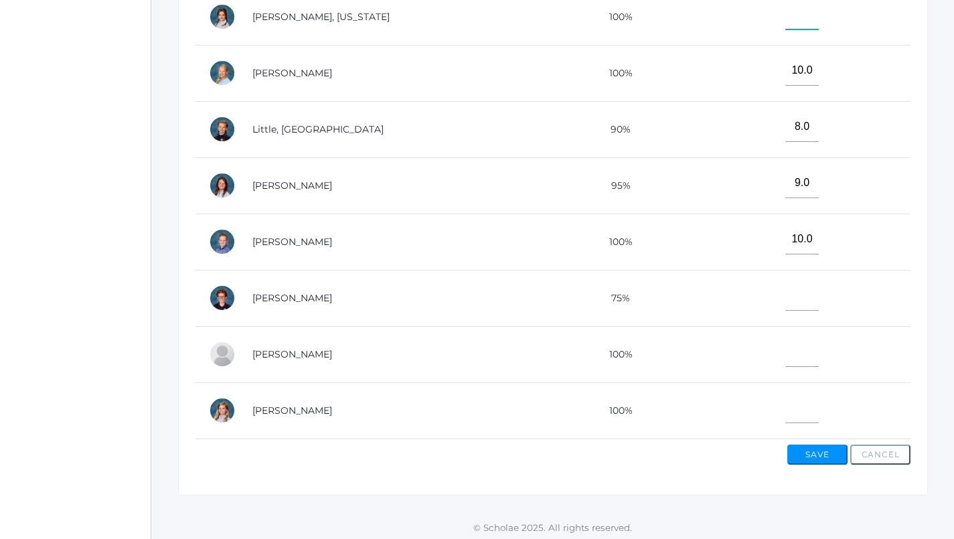
scroll to position [435, 0]
click at [785, 340] on input"] "text" at bounding box center [801, 352] width 33 height 30
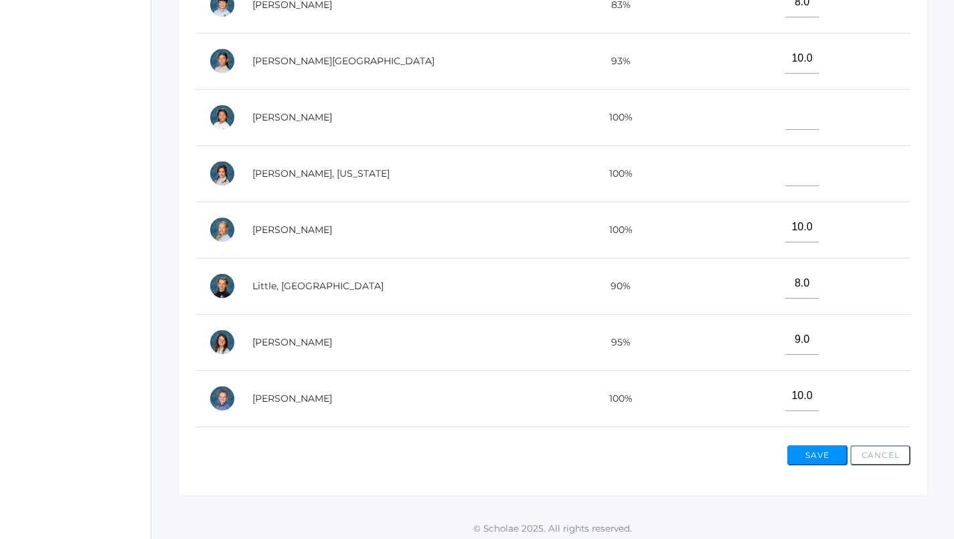
scroll to position [199, 0]
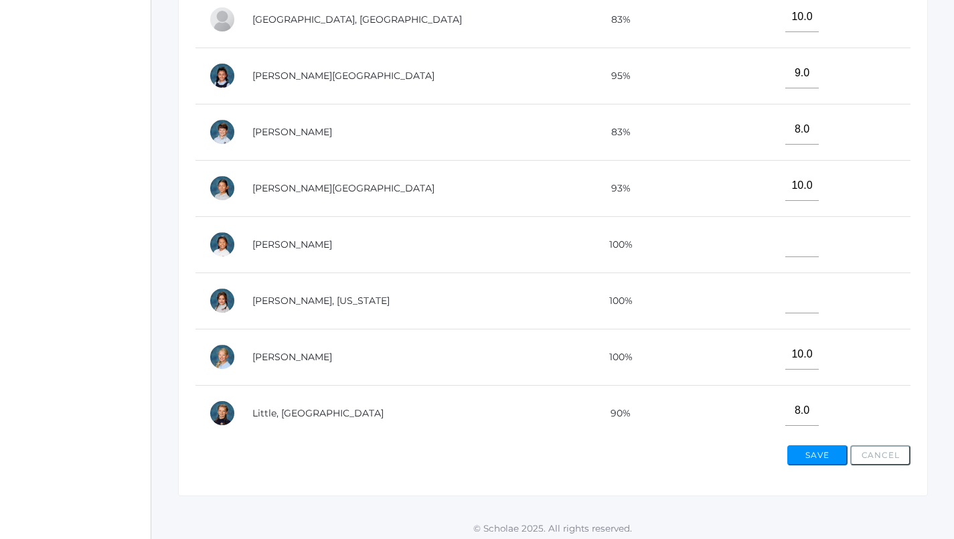
type input"] "8"
click at [790, 245] on input"] "text" at bounding box center [801, 242] width 33 height 30
type input"] "9"
click at [807, 447] on button "Save" at bounding box center [817, 455] width 60 height 20
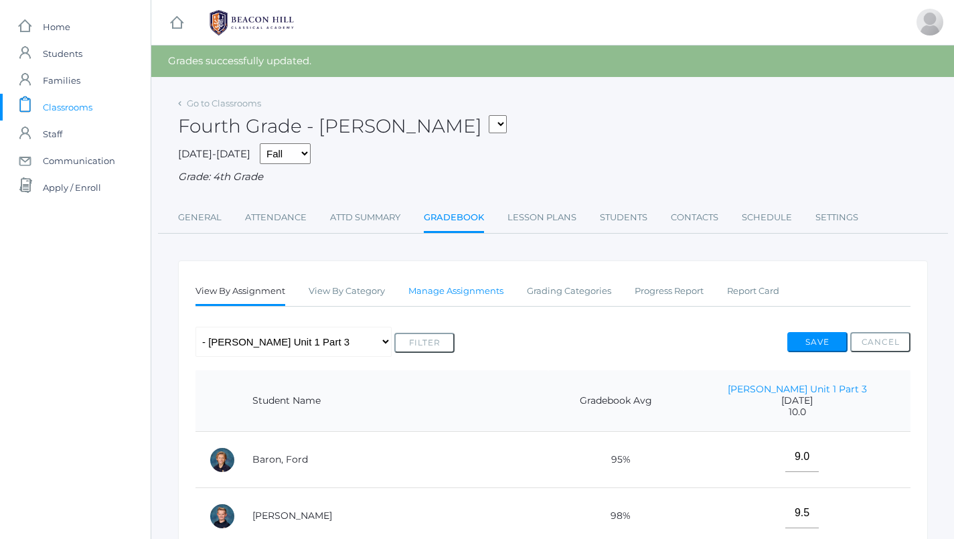
click at [463, 289] on link "Manage Assignments" at bounding box center [455, 291] width 95 height 27
